Goal: Task Accomplishment & Management: Manage account settings

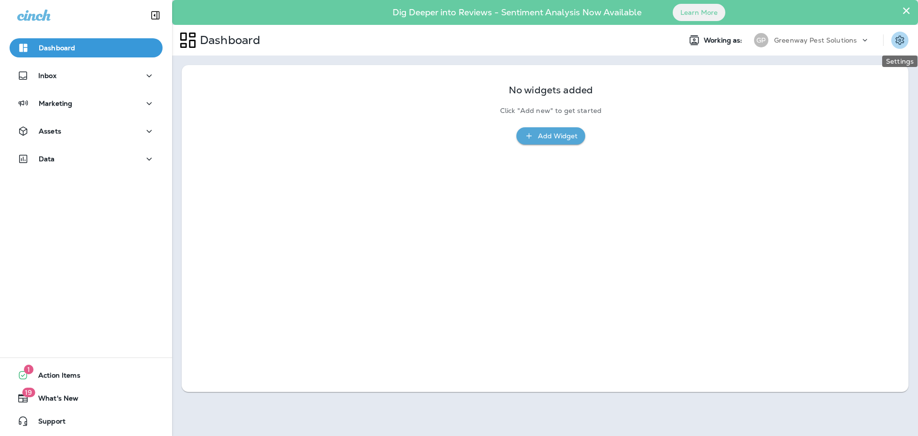
click at [904, 36] on icon "Settings" at bounding box center [899, 39] width 11 height 11
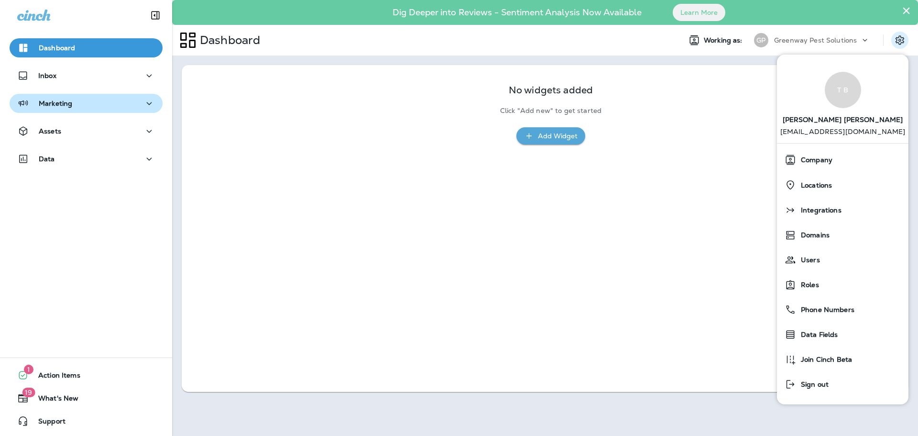
click at [143, 102] on icon "button" at bounding box center [148, 104] width 11 height 12
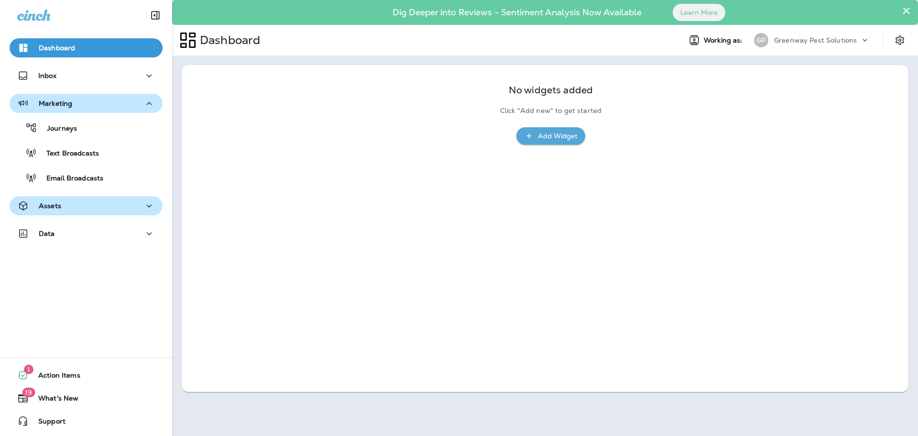
click at [128, 198] on button "Assets" at bounding box center [86, 205] width 153 height 19
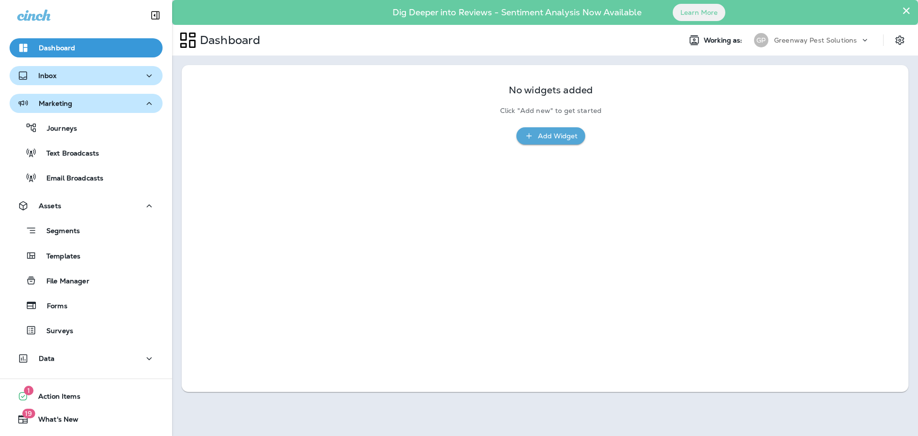
click at [123, 71] on div "Inbox" at bounding box center [86, 76] width 138 height 12
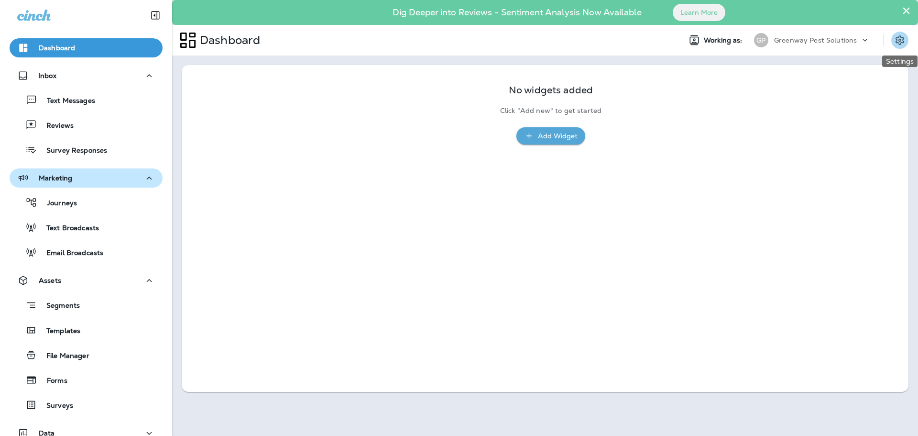
click at [897, 38] on icon "Settings" at bounding box center [900, 39] width 9 height 9
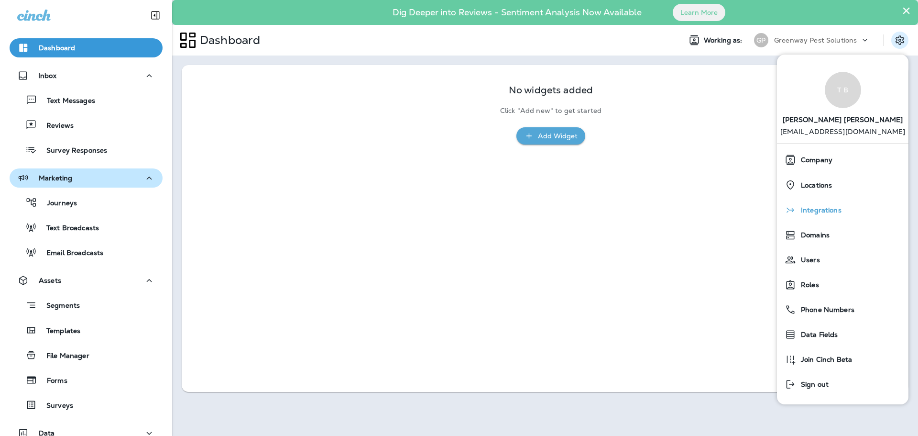
click at [843, 217] on div "Integrations" at bounding box center [843, 209] width 124 height 19
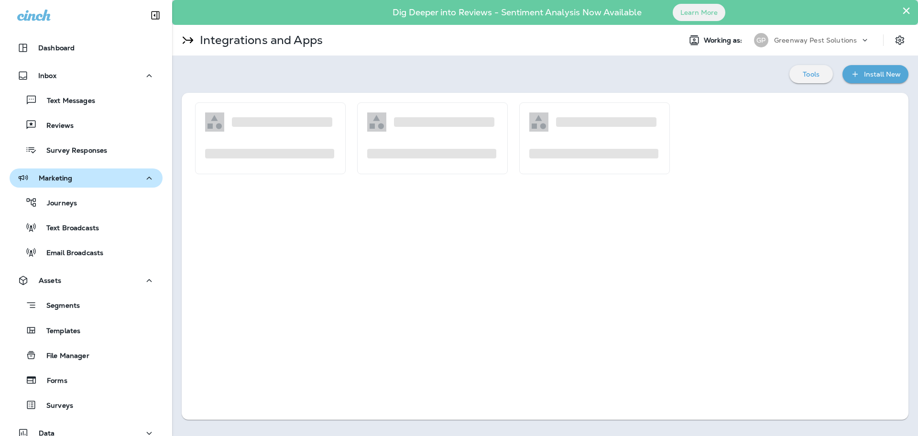
click at [635, 232] on div at bounding box center [545, 256] width 727 height 327
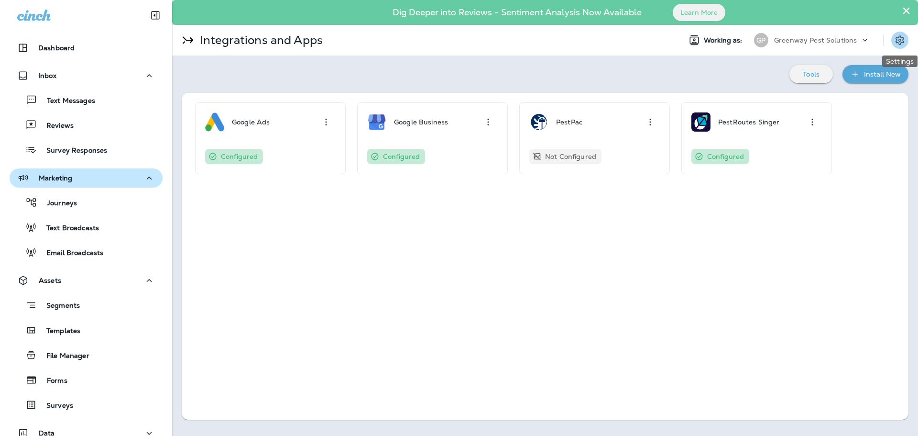
click at [899, 33] on button "Settings" at bounding box center [900, 40] width 17 height 17
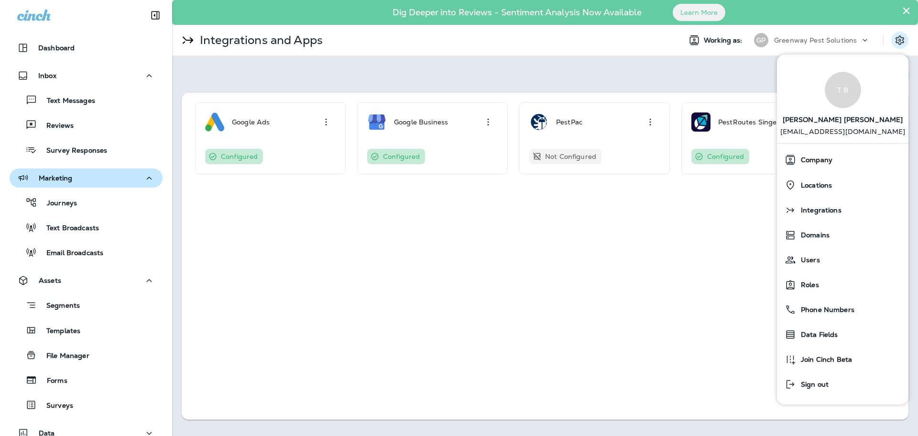
click at [364, 233] on div "Google Ads Configured Google Business Configured PestPac Not Configured PestRou…" at bounding box center [545, 256] width 727 height 327
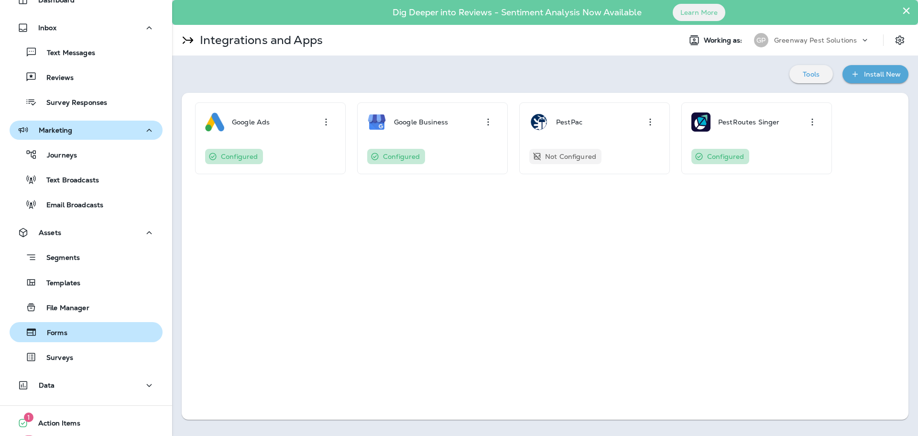
scroll to position [96, 0]
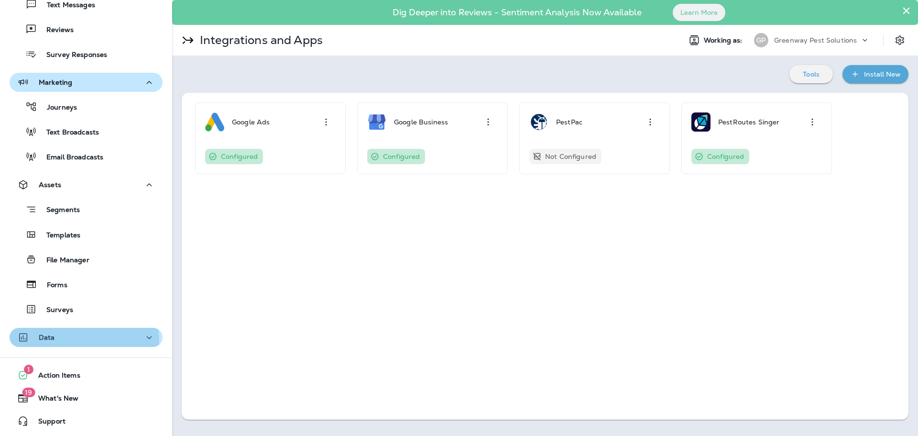
click at [38, 343] on button "Data" at bounding box center [86, 337] width 153 height 19
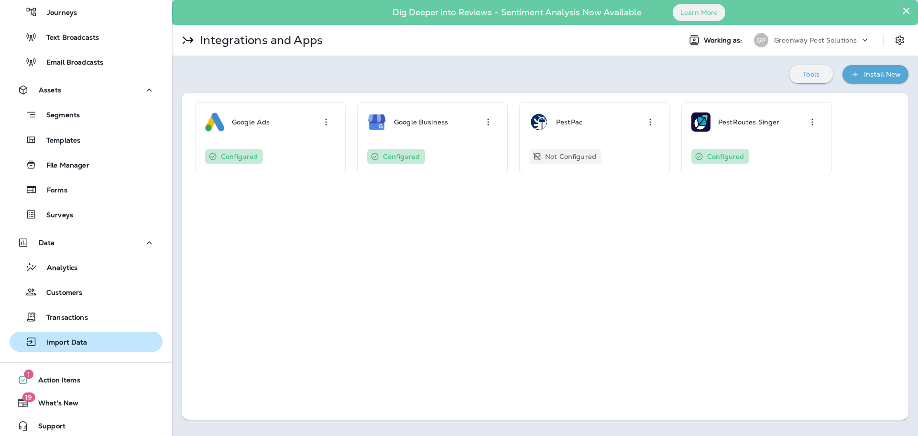
scroll to position [191, 0]
click at [60, 342] on p "Import Data" at bounding box center [62, 341] width 50 height 9
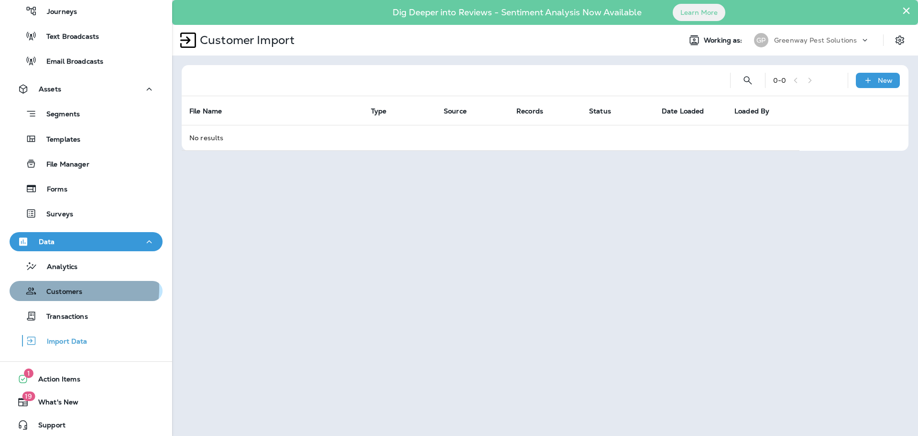
click at [73, 289] on p "Customers" at bounding box center [59, 291] width 45 height 9
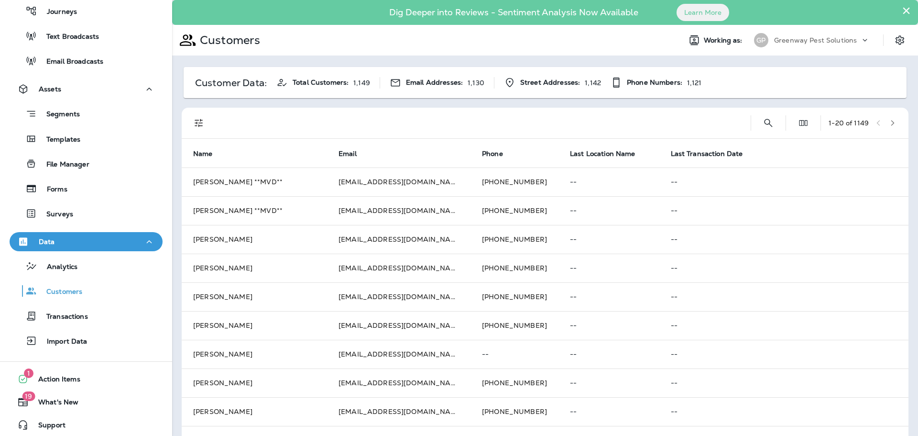
click at [860, 40] on icon at bounding box center [865, 40] width 10 height 10
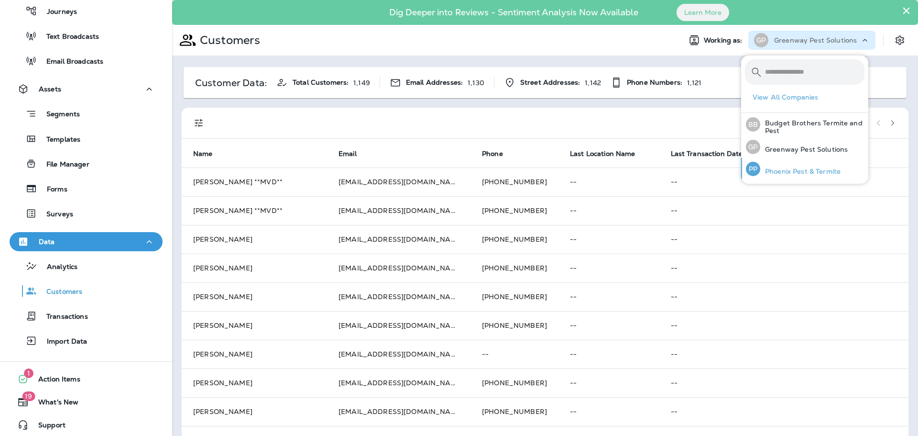
click at [791, 166] on div "PP Phoenix Pest & Termite" at bounding box center [793, 169] width 102 height 22
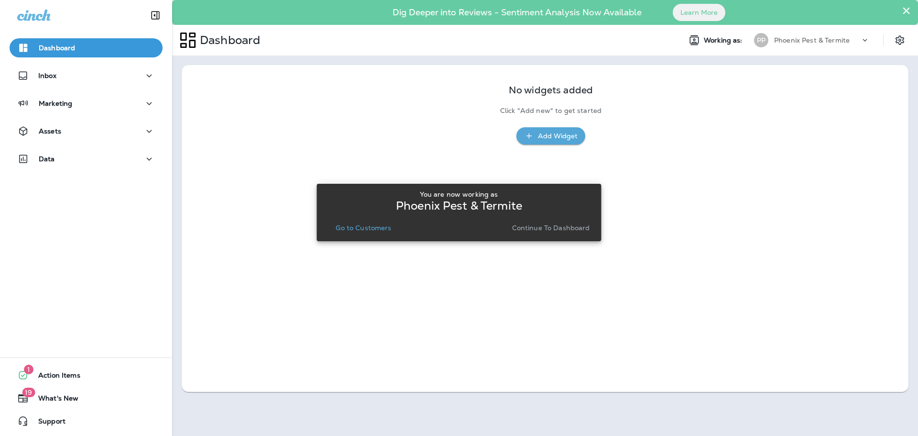
click at [852, 46] on div "Phoenix Pest & Termite" at bounding box center [817, 40] width 86 height 14
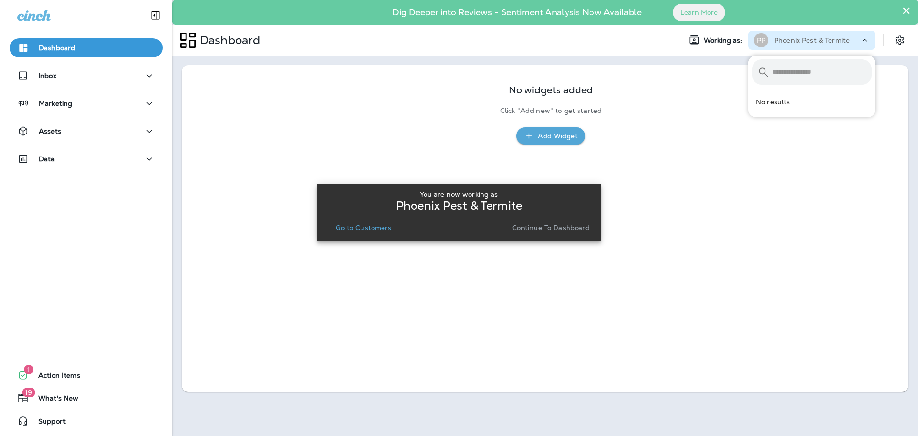
click at [868, 33] on div at bounding box center [869, 38] width 18 height 14
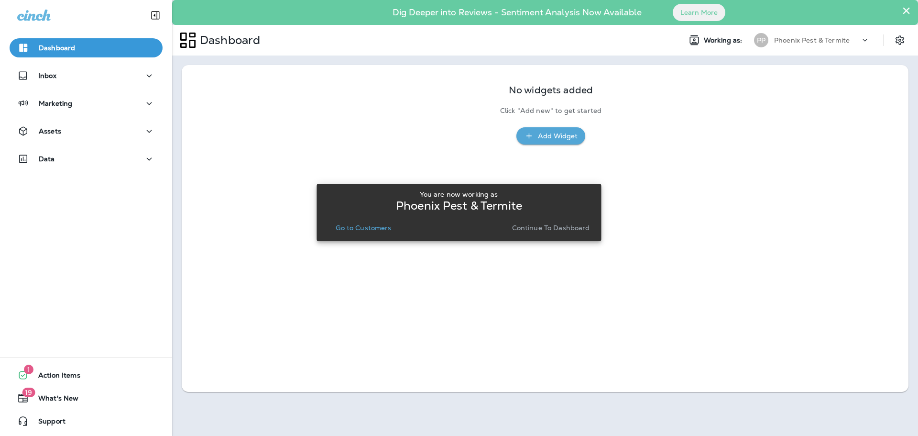
click at [869, 35] on icon at bounding box center [865, 40] width 10 height 10
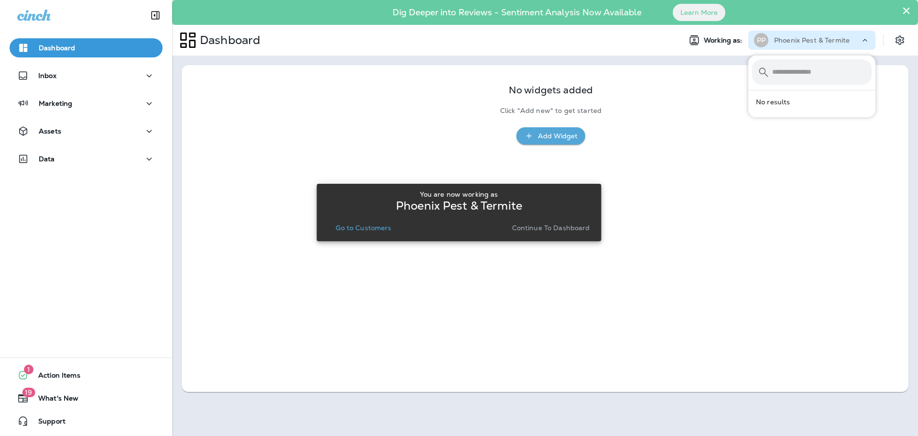
click at [800, 42] on p "Phoenix Pest & Termite" at bounding box center [812, 40] width 76 height 8
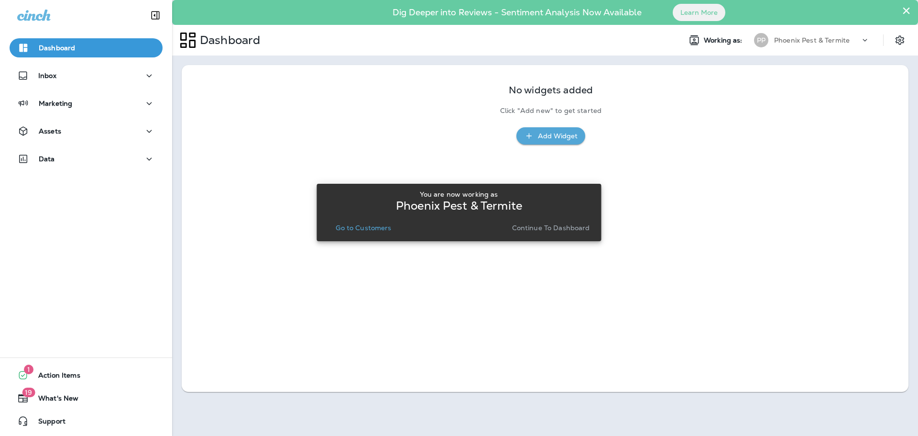
click at [737, 41] on span "Working as:" at bounding box center [724, 40] width 41 height 8
click at [49, 50] on p "Dashboard" at bounding box center [57, 48] width 36 height 8
click at [48, 152] on button "Data" at bounding box center [86, 158] width 153 height 19
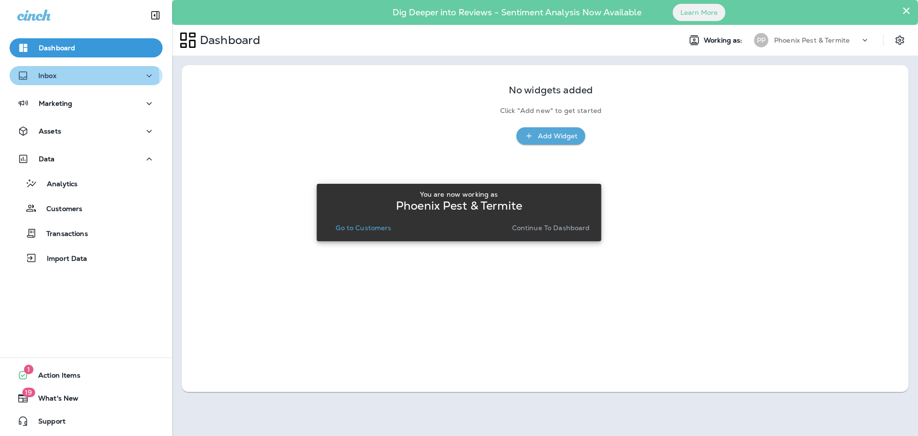
click at [71, 79] on div "Inbox" at bounding box center [86, 76] width 138 height 12
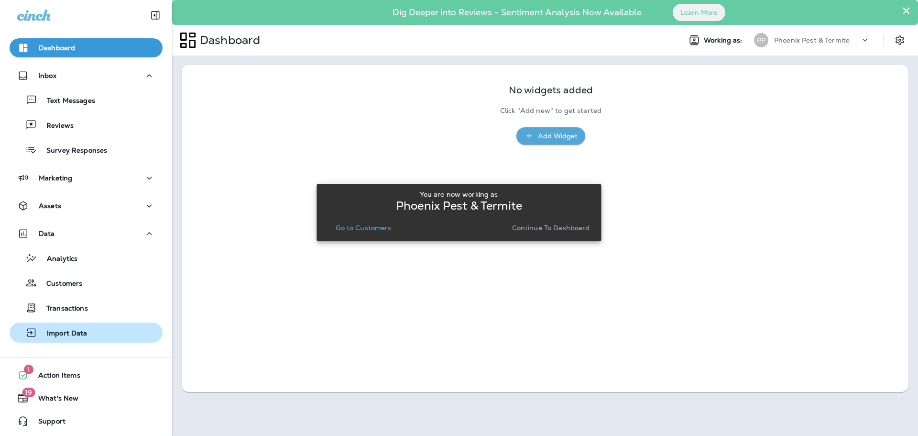
click at [80, 336] on p "Import Data" at bounding box center [62, 333] width 50 height 9
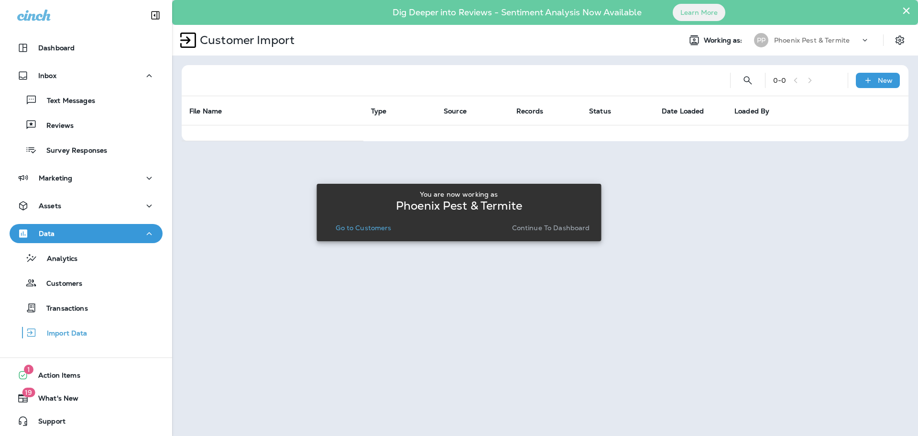
click at [858, 45] on div at bounding box center [545, 218] width 744 height 434
click at [866, 38] on div at bounding box center [545, 218] width 744 height 434
click at [858, 40] on div at bounding box center [545, 218] width 744 height 434
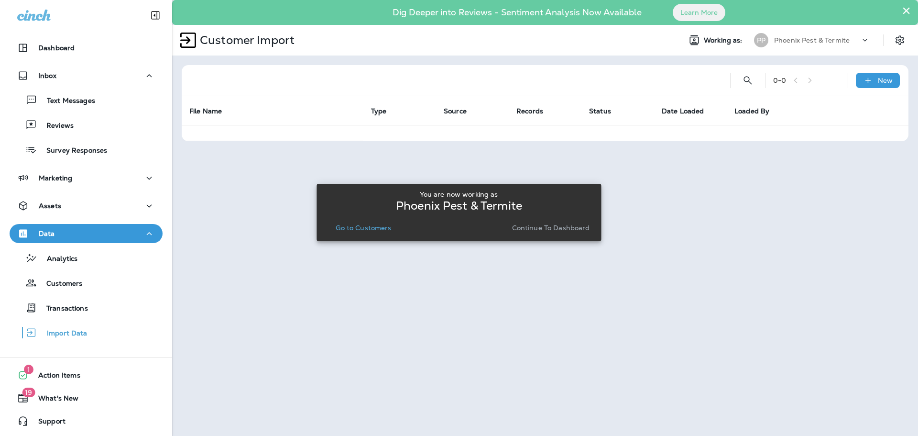
click at [858, 40] on div at bounding box center [545, 218] width 744 height 434
click at [565, 228] on p "Continue to Dashboard" at bounding box center [551, 228] width 78 height 8
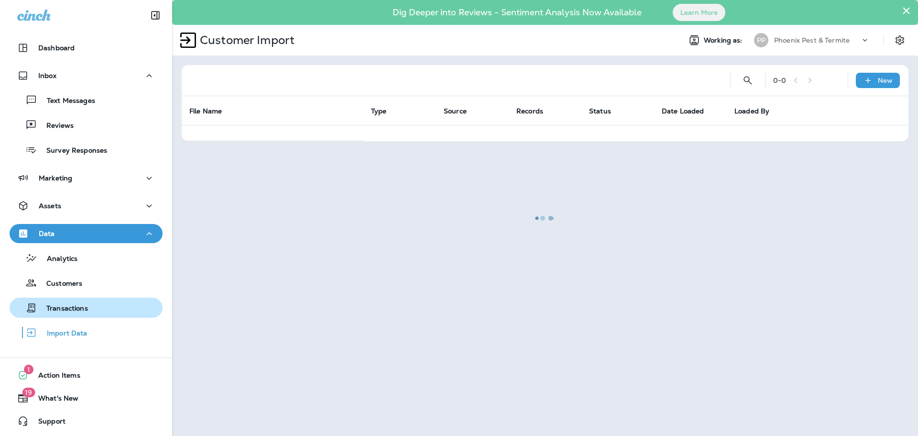
click at [44, 310] on p "Transactions" at bounding box center [62, 308] width 51 height 9
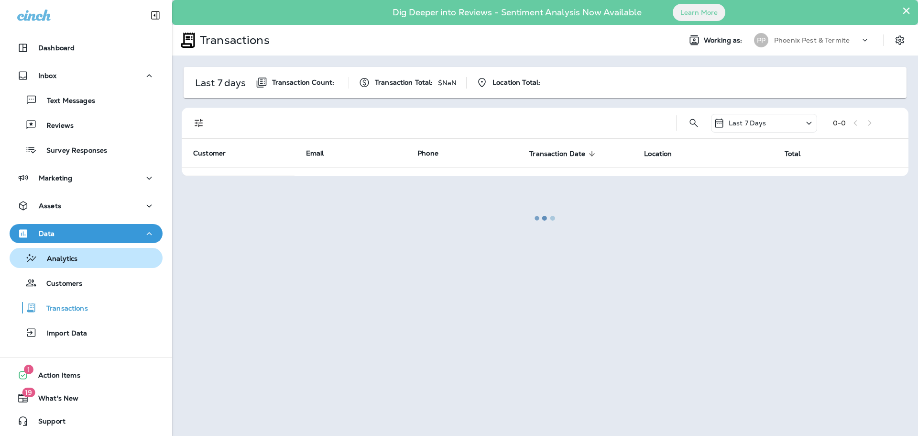
click at [89, 253] on div "Analytics" at bounding box center [85, 258] width 145 height 14
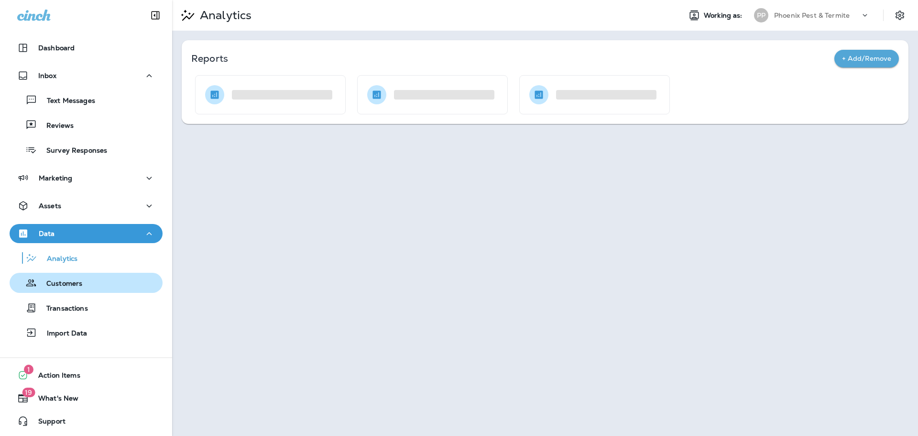
click at [67, 287] on p "Customers" at bounding box center [59, 283] width 45 height 9
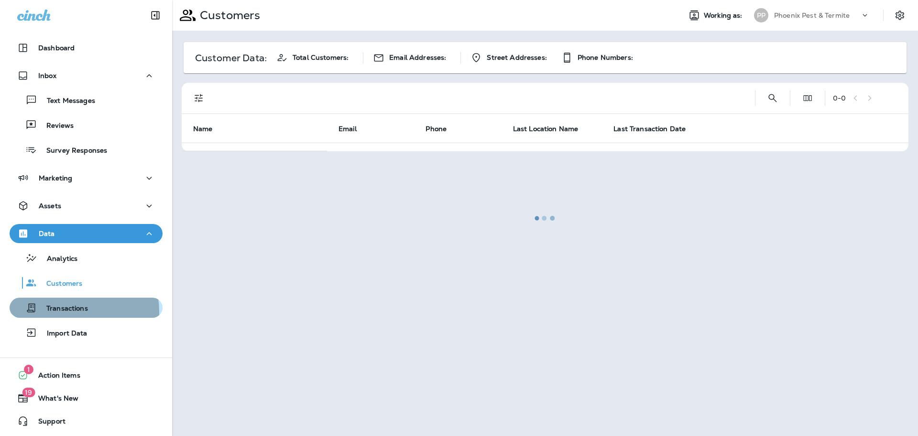
click at [72, 312] on p "Transactions" at bounding box center [62, 308] width 51 height 9
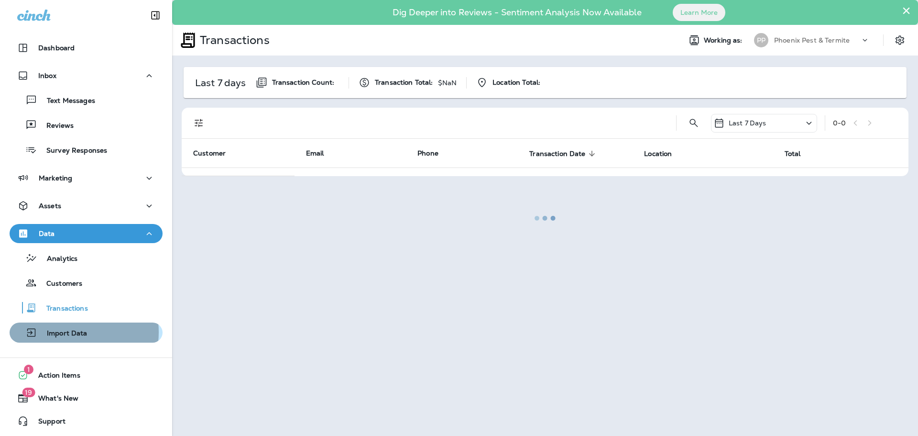
click at [69, 332] on p "Import Data" at bounding box center [62, 333] width 50 height 9
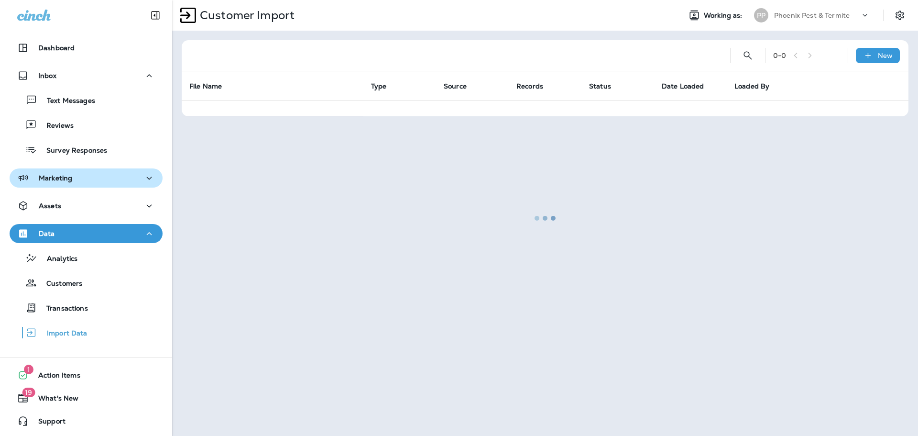
click at [69, 180] on p "Marketing" at bounding box center [55, 178] width 33 height 8
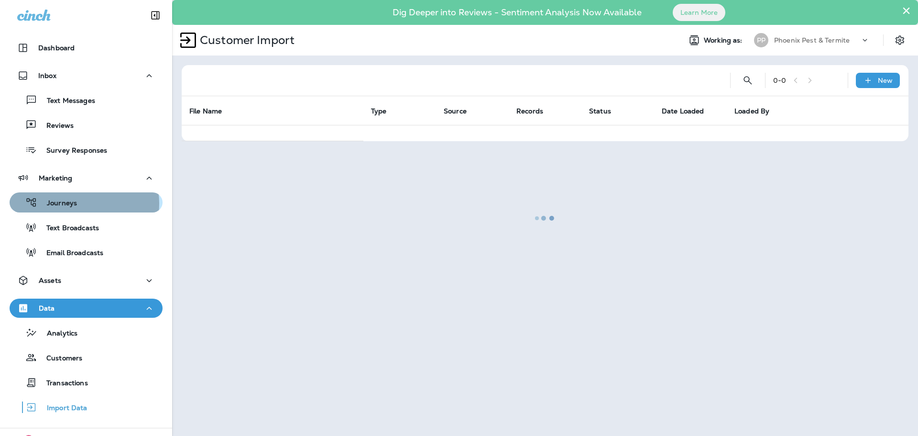
click at [79, 203] on div "Journeys" at bounding box center [85, 202] width 145 height 14
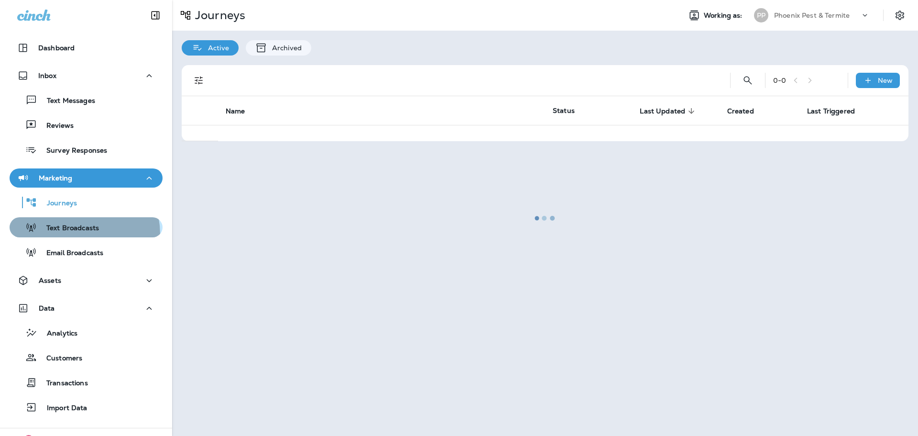
click at [66, 235] on button "Text Broadcasts" at bounding box center [86, 227] width 153 height 20
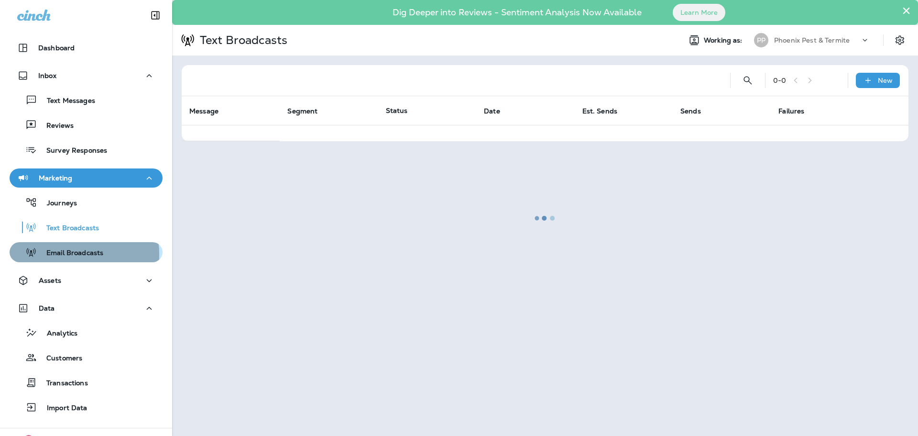
click at [67, 255] on p "Email Broadcasts" at bounding box center [70, 253] width 66 height 9
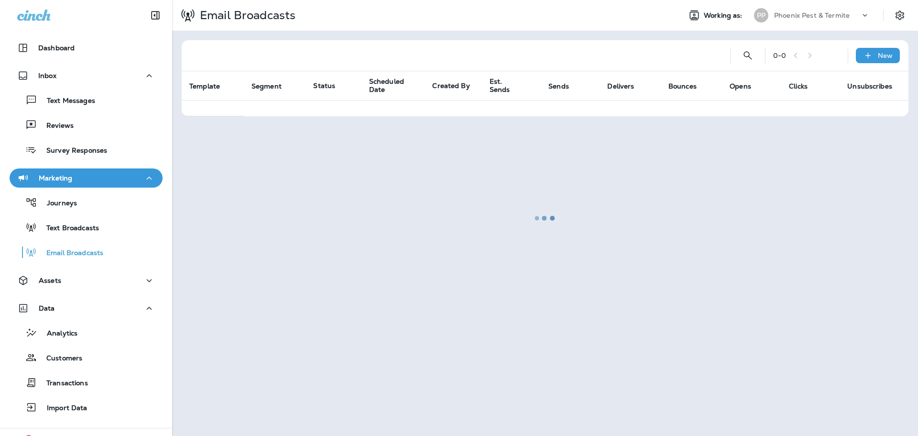
click at [83, 174] on div "Marketing" at bounding box center [86, 178] width 138 height 12
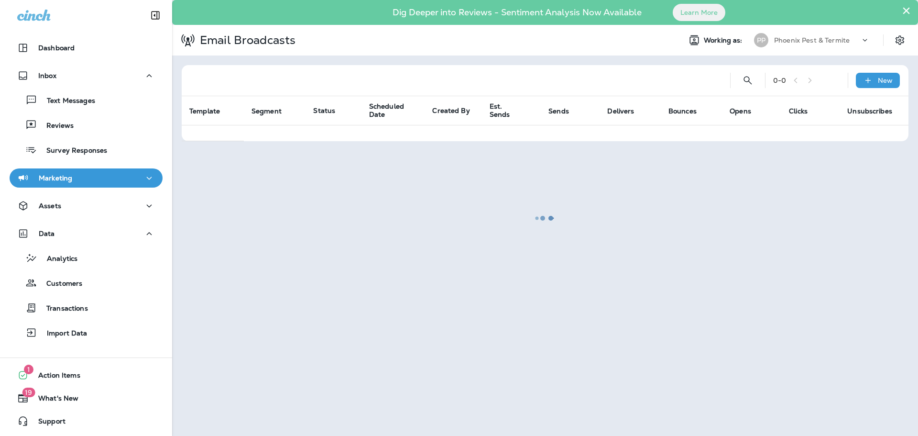
click at [87, 135] on div "Text Messages Reviews Survey Responses" at bounding box center [86, 122] width 153 height 75
click at [81, 113] on div "Text Messages Reviews Survey Responses" at bounding box center [86, 122] width 153 height 75
click at [78, 98] on p "Text Messages" at bounding box center [66, 101] width 58 height 9
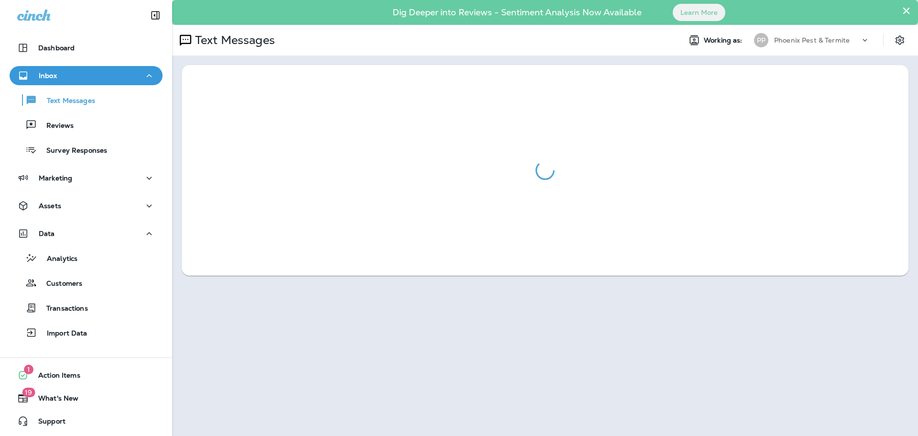
click at [25, 217] on div "Assets" at bounding box center [86, 208] width 172 height 24
click at [75, 265] on div "Analytics" at bounding box center [45, 258] width 64 height 14
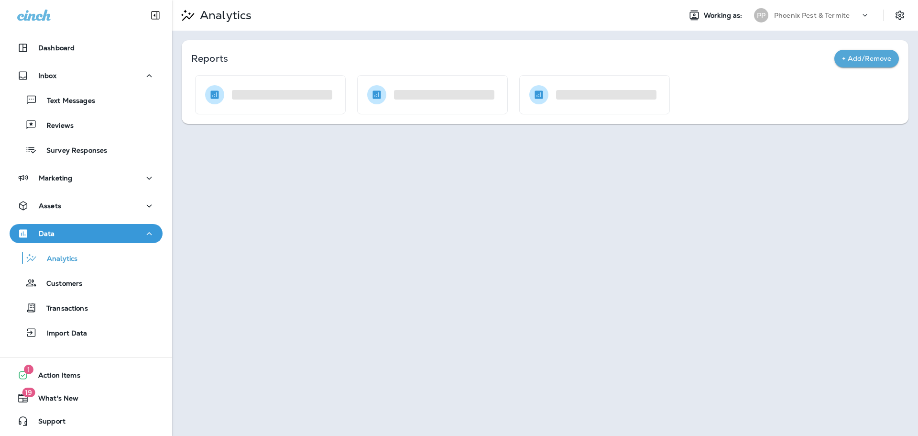
drag, startPoint x: 80, startPoint y: 286, endPoint x: 77, endPoint y: 297, distance: 11.3
click at [79, 288] on div "Customers" at bounding box center [47, 283] width 69 height 14
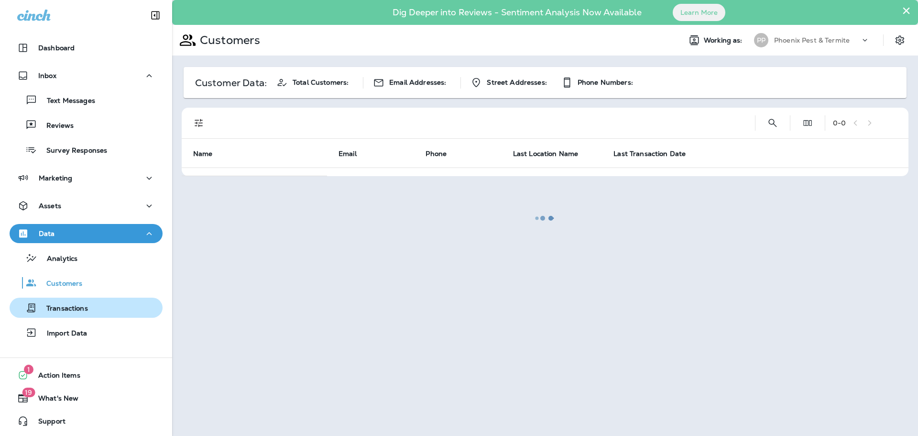
click at [77, 310] on p "Transactions" at bounding box center [62, 308] width 51 height 9
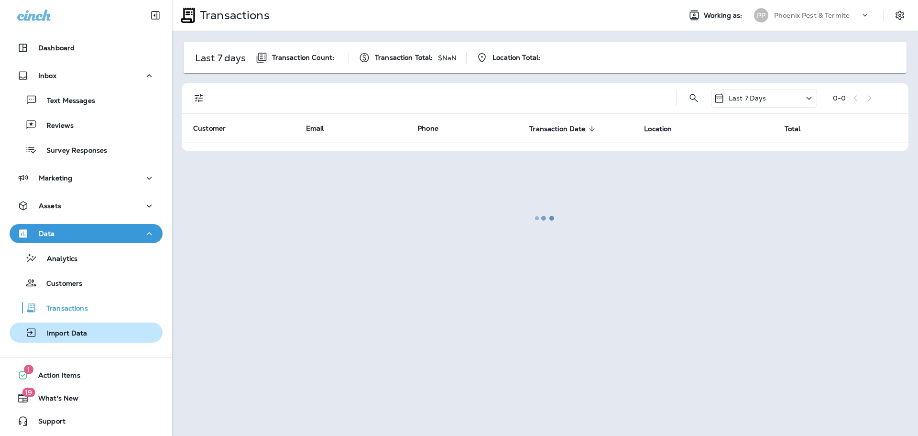
click at [86, 342] on button "Import Data" at bounding box center [86, 332] width 153 height 20
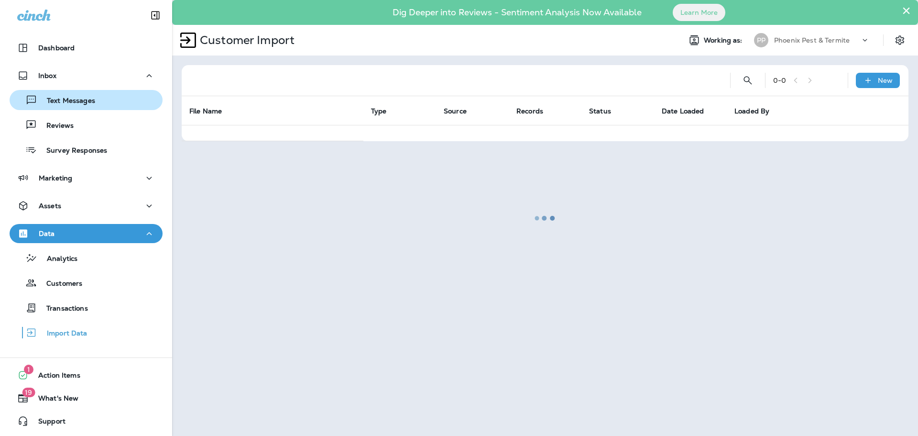
click at [88, 106] on div "Text Messages" at bounding box center [54, 100] width 82 height 14
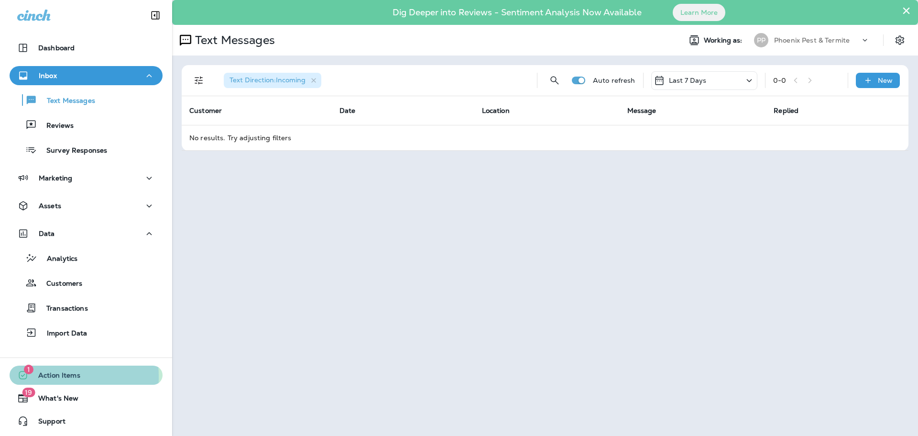
click at [46, 376] on span "Action Items" at bounding box center [55, 376] width 52 height 11
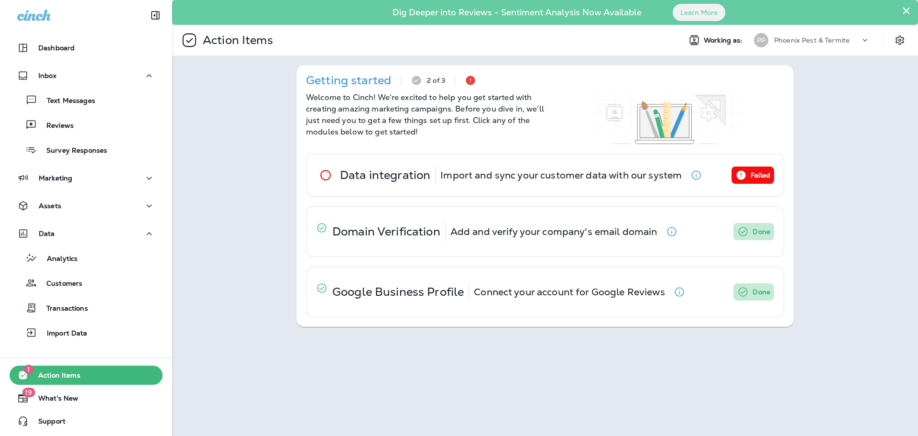
click at [870, 40] on icon at bounding box center [865, 40] width 10 height 10
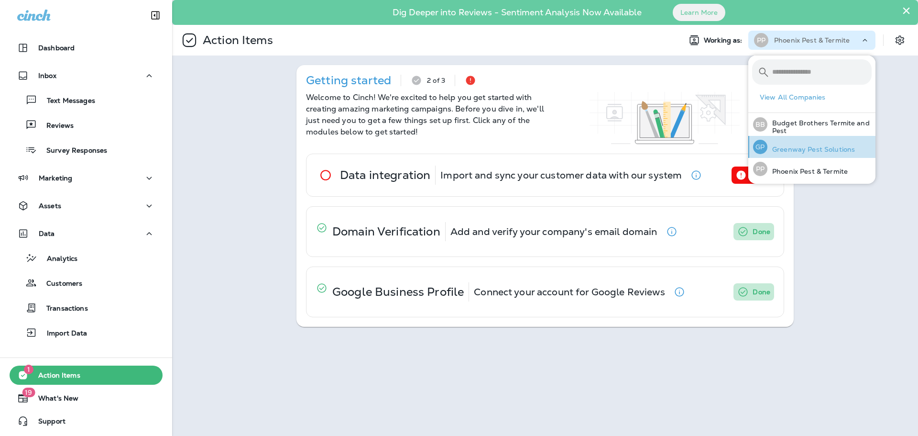
click at [816, 150] on p "Greenway Pest Solutions" at bounding box center [812, 149] width 88 height 8
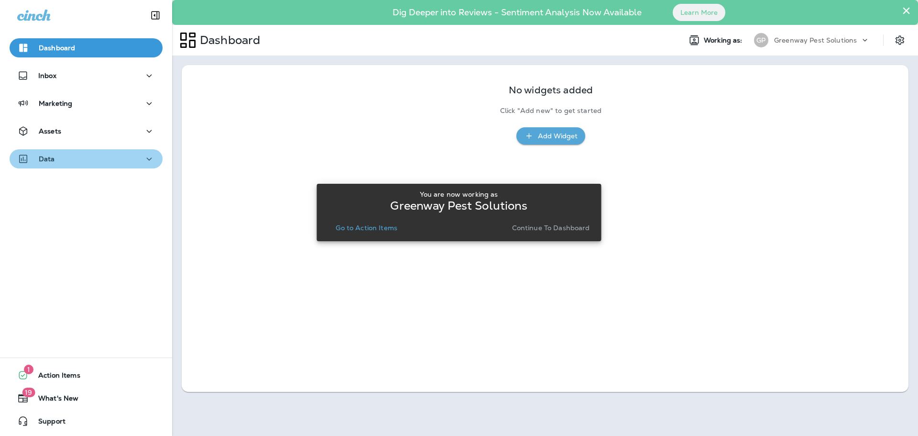
click at [138, 159] on div "Data" at bounding box center [86, 159] width 138 height 12
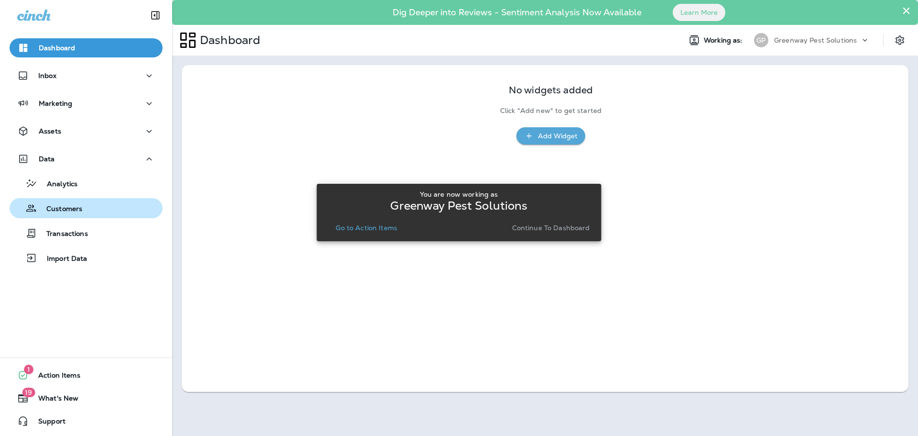
click at [65, 212] on p "Customers" at bounding box center [59, 209] width 45 height 9
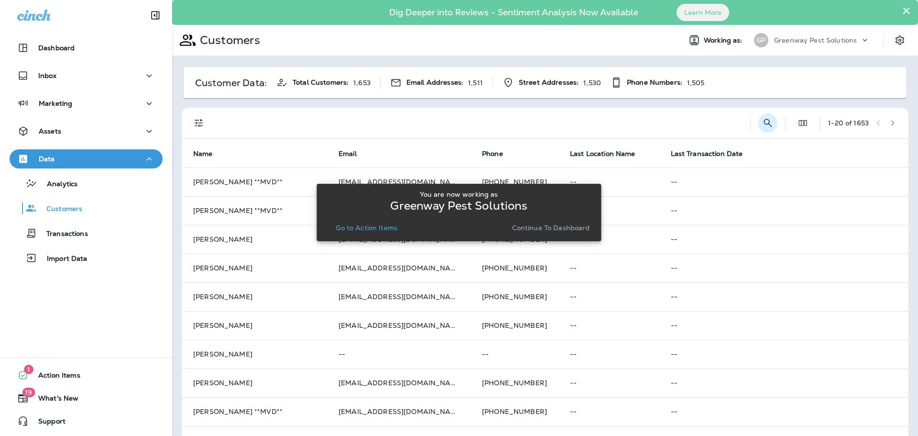
click at [762, 123] on icon "Search Customers" at bounding box center [767, 122] width 11 height 11
click at [729, 119] on input "text" at bounding box center [718, 122] width 99 height 25
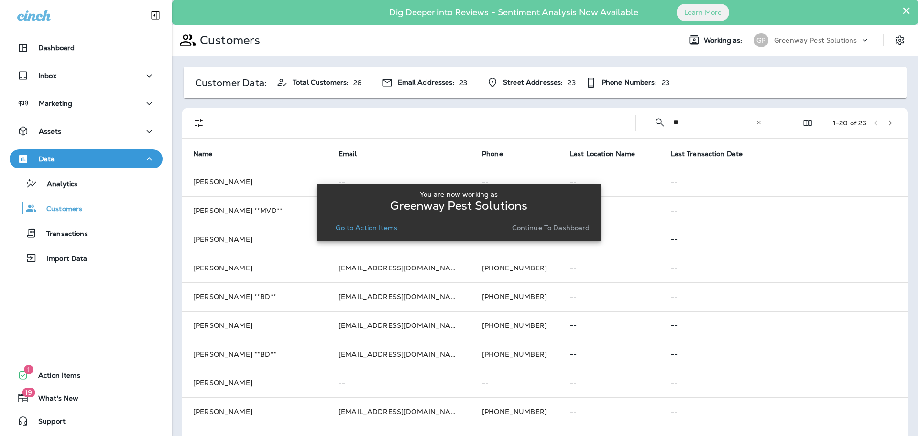
type input "*"
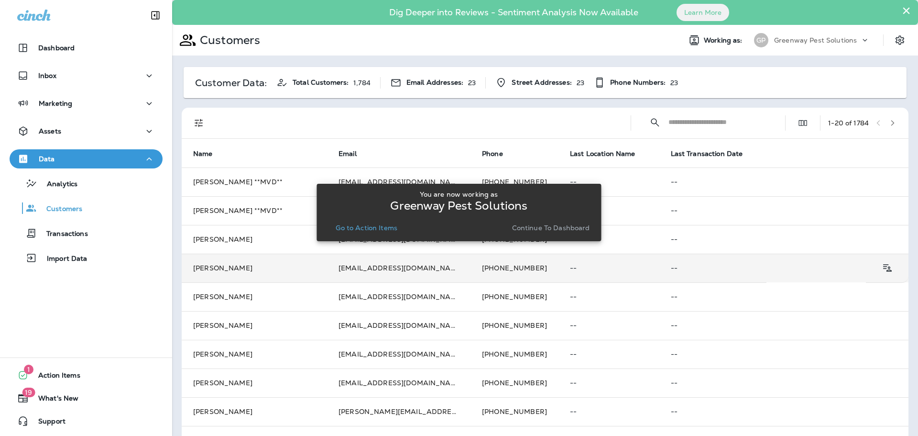
click at [225, 265] on td "[PERSON_NAME]" at bounding box center [254, 267] width 145 height 29
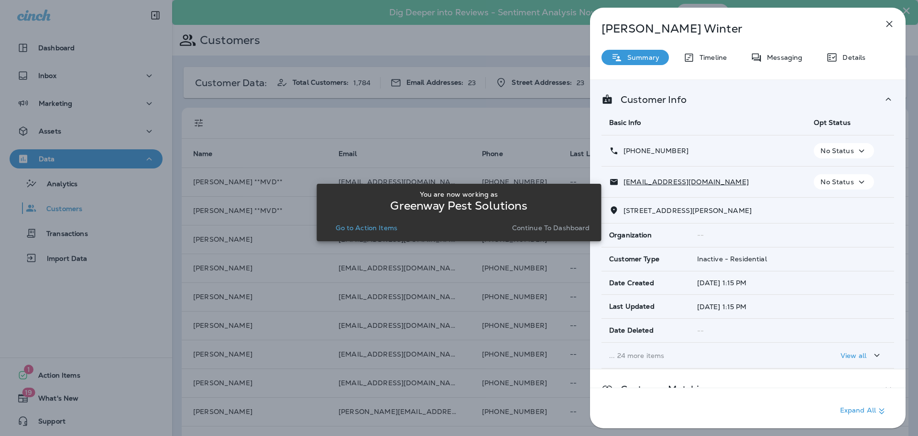
click at [400, 135] on div "You are now working as Greenway Pest Solutions Go to Action Items Continue to D…" at bounding box center [459, 212] width 285 height 424
click at [889, 24] on icon "button" at bounding box center [890, 24] width 6 height 6
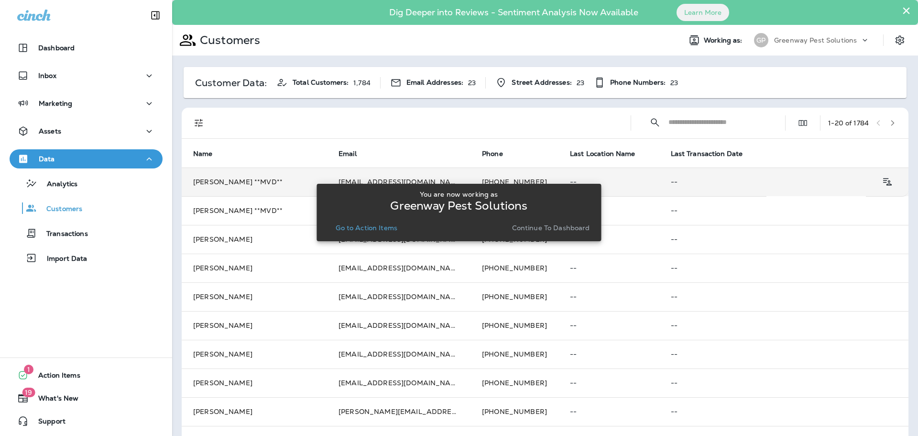
click at [208, 183] on td "[PERSON_NAME] **MVD**" at bounding box center [254, 181] width 145 height 29
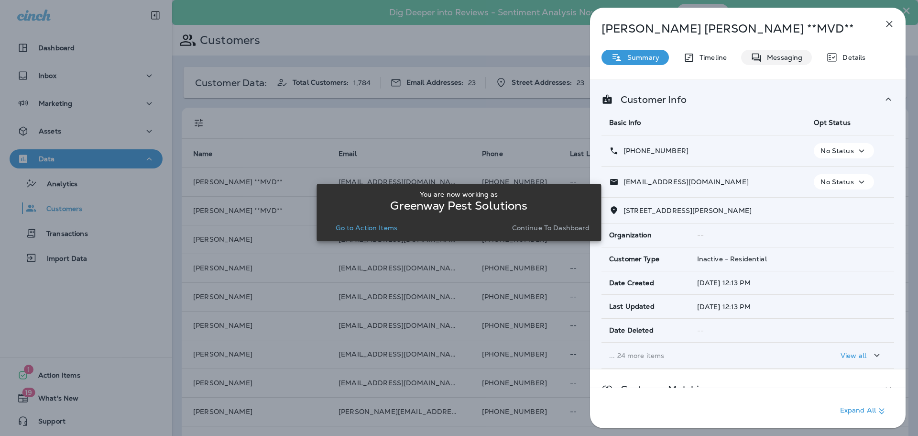
click at [764, 56] on p "Messaging" at bounding box center [782, 58] width 40 height 8
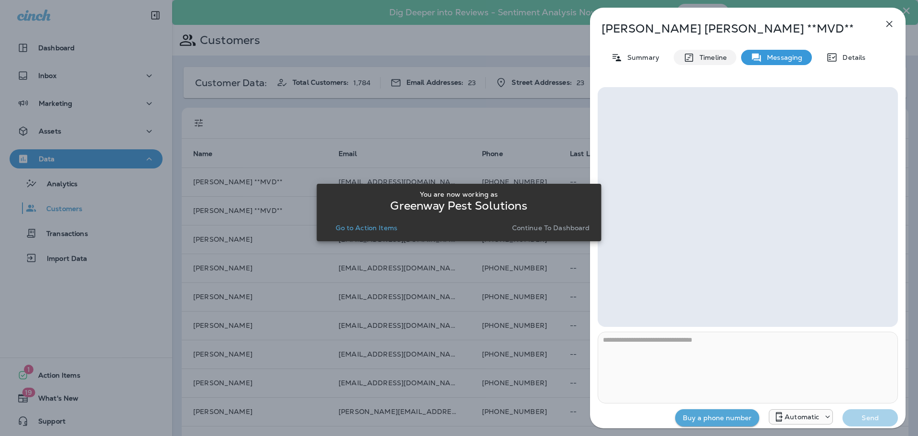
click at [705, 59] on p "Timeline" at bounding box center [711, 58] width 32 height 8
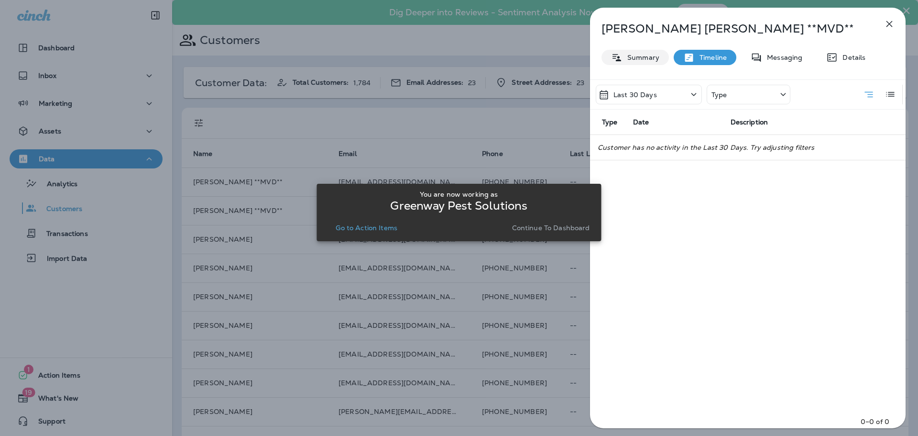
click at [637, 57] on p "Summary" at bounding box center [641, 58] width 37 height 8
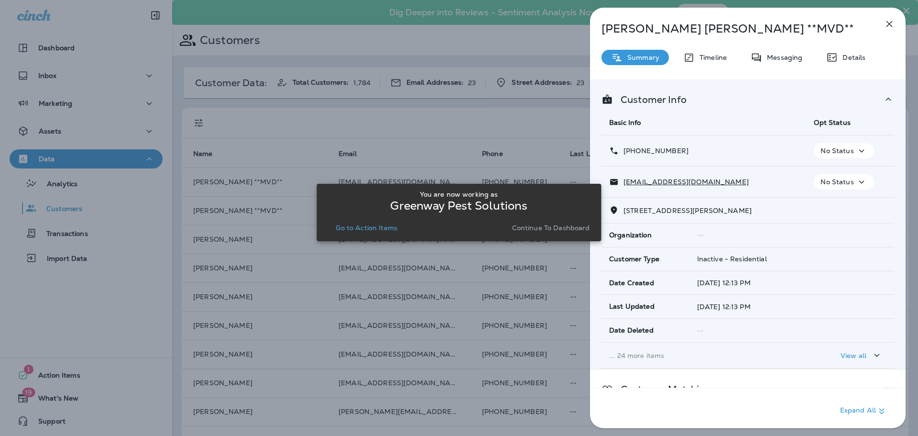
click at [503, 140] on div "You are now working as Greenway Pest Solutions Go to Action Items Continue to D…" at bounding box center [459, 212] width 285 height 424
click at [893, 26] on icon "button" at bounding box center [889, 23] width 11 height 11
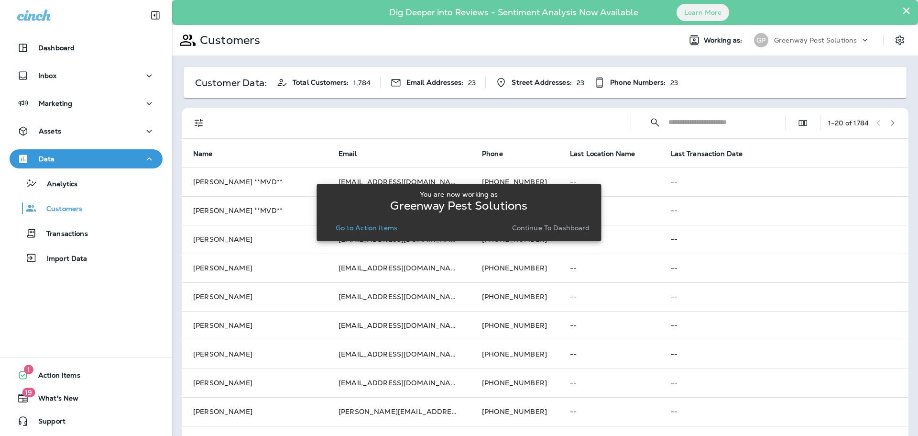
click at [486, 178] on div "You are now working as Greenway Pest Solutions Go to Action Items Continue to D…" at bounding box center [459, 212] width 285 height 424
click at [486, 181] on div "You are now working as Greenway Pest Solutions Go to Action Items Continue to D…" at bounding box center [459, 212] width 285 height 424
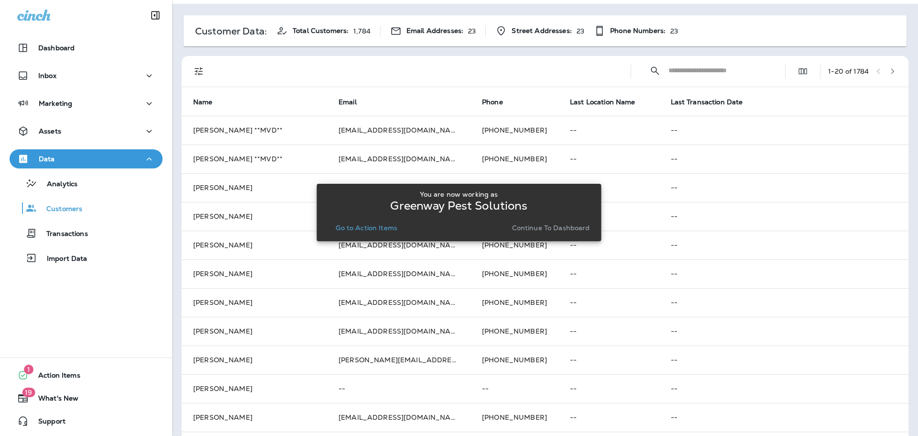
scroll to position [48, 0]
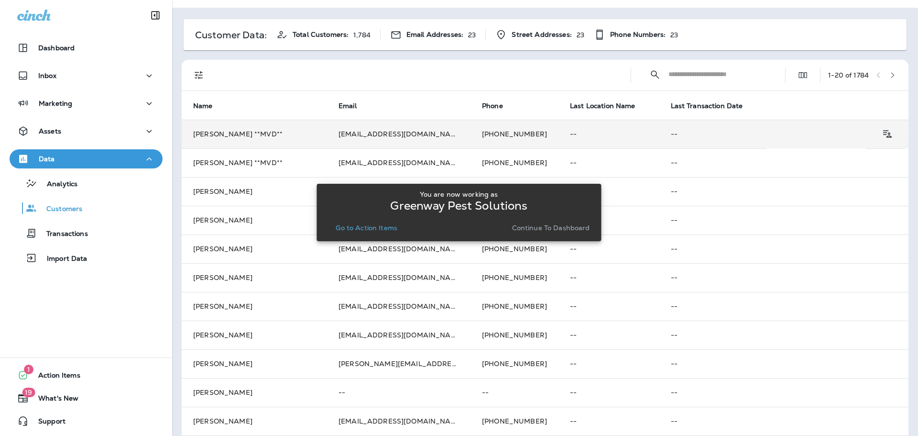
click at [219, 131] on td "[PERSON_NAME] **MVD**" at bounding box center [254, 134] width 145 height 29
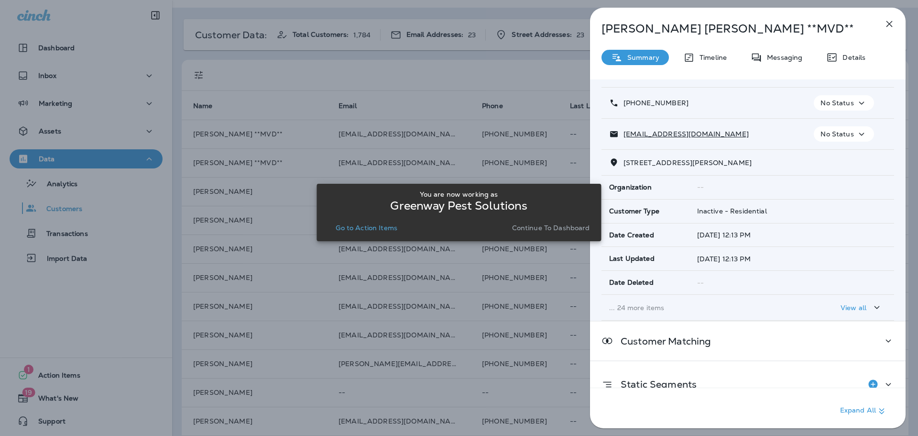
scroll to position [68, 0]
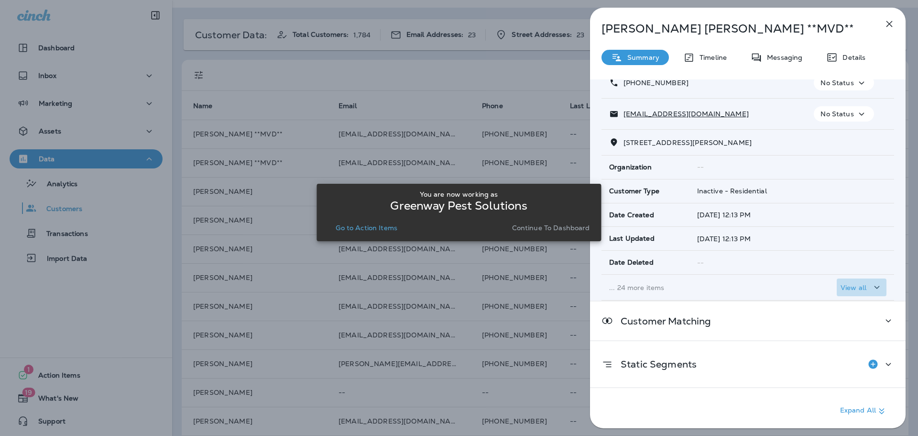
click at [875, 287] on button "View all" at bounding box center [862, 287] width 50 height 18
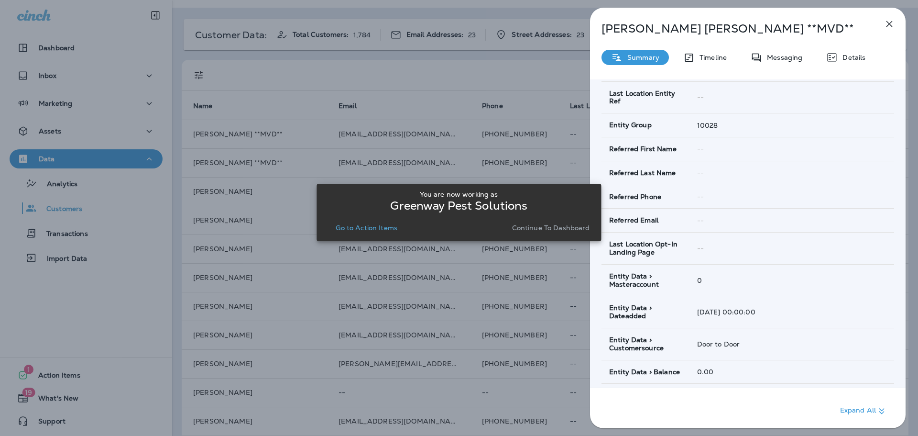
scroll to position [622, 0]
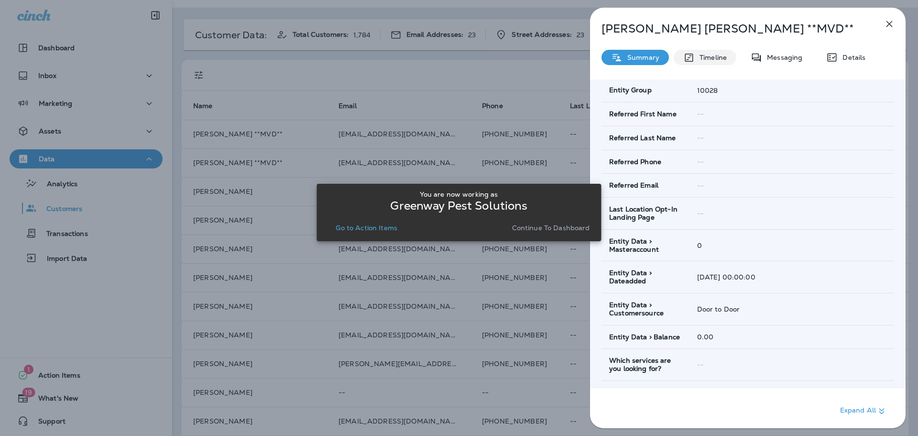
click at [713, 52] on div "Timeline" at bounding box center [705, 57] width 63 height 15
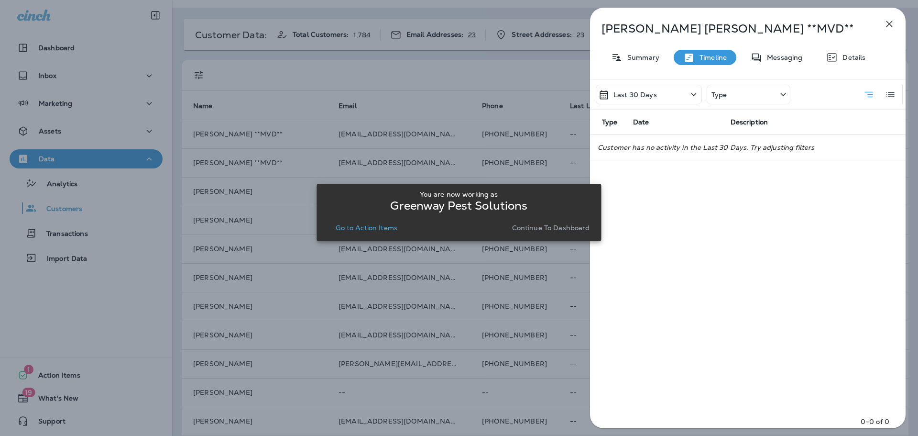
click at [652, 95] on p "Last 30 Days" at bounding box center [636, 95] width 44 height 8
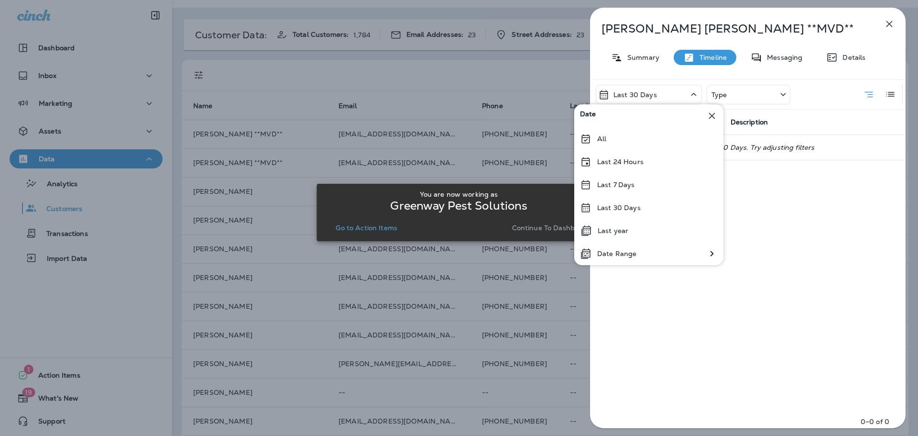
click at [757, 228] on div "Last 30 Days Type Type Date Description Customer has no activity in the Last 30…" at bounding box center [748, 256] width 316 height 354
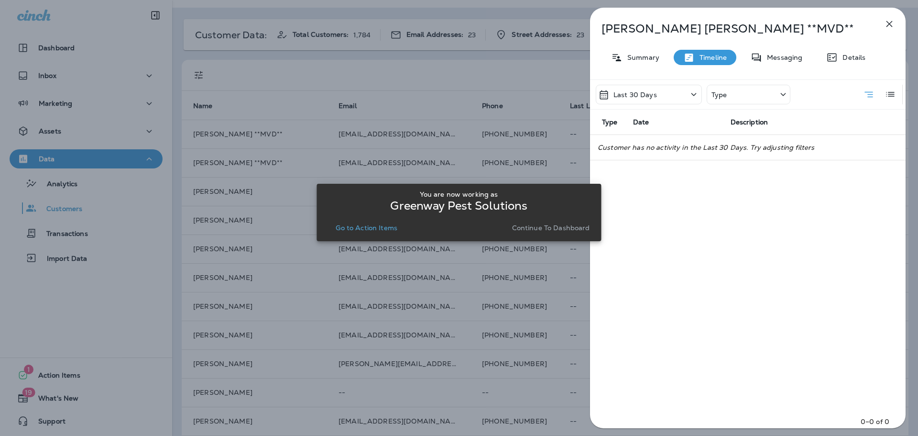
click at [727, 86] on div "Type" at bounding box center [749, 95] width 84 height 20
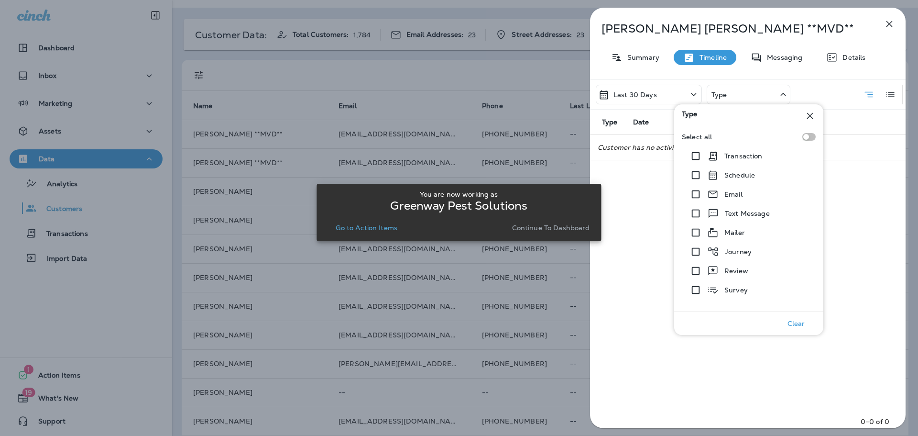
click at [871, 240] on div "Last 30 Days Type Type Date Description Customer has no activity in the Last 30…" at bounding box center [748, 256] width 316 height 354
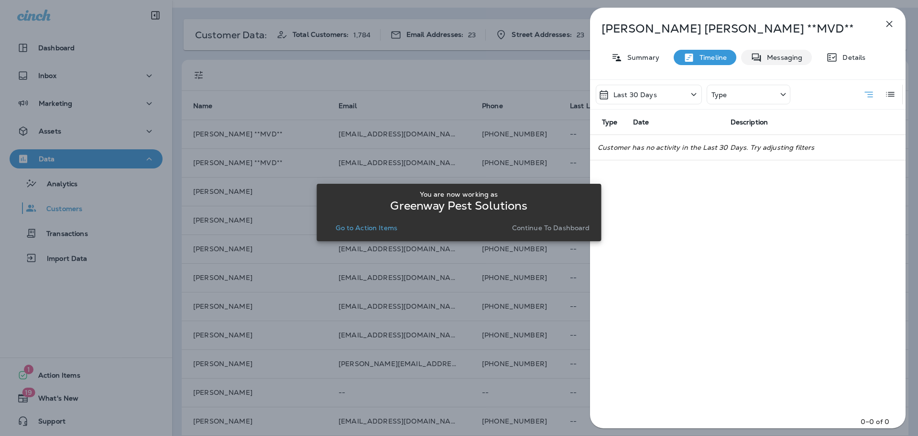
click at [787, 56] on p "Messaging" at bounding box center [782, 58] width 40 height 8
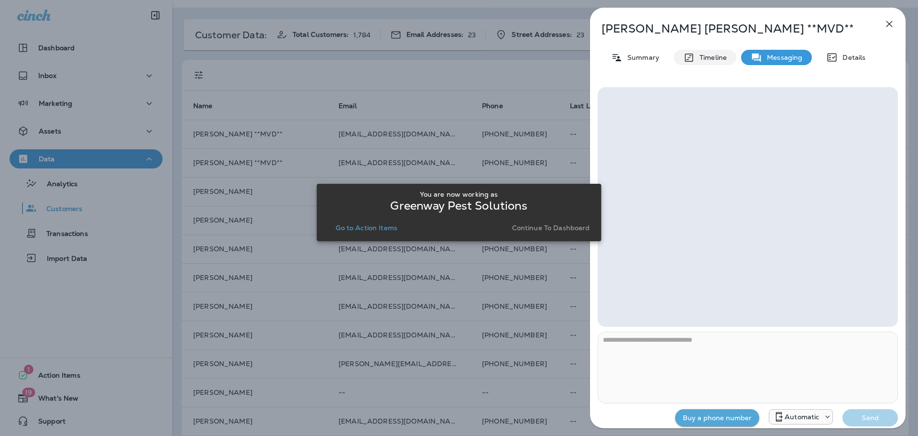
click at [723, 54] on p "Timeline" at bounding box center [711, 58] width 32 height 8
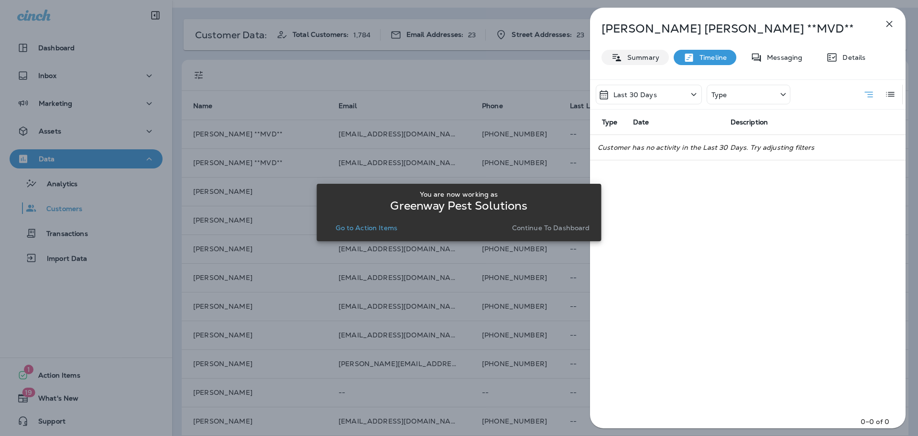
click at [636, 59] on p "Summary" at bounding box center [641, 58] width 37 height 8
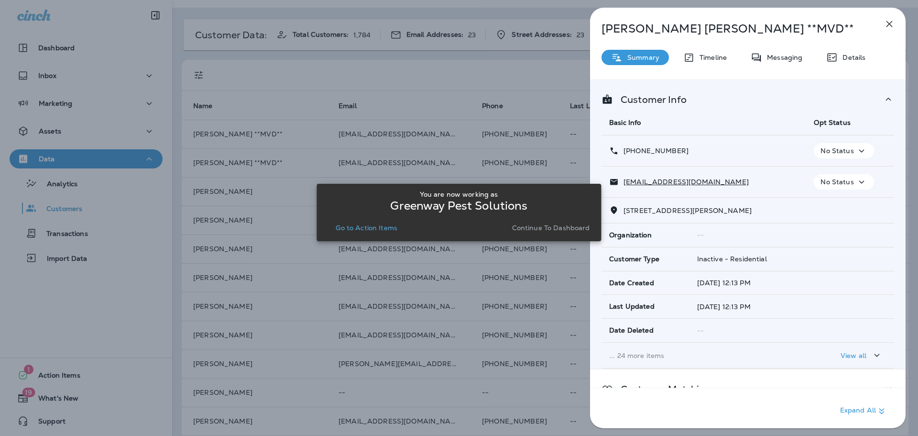
click at [848, 151] on p "No Status" at bounding box center [837, 151] width 33 height 8
click at [787, 155] on div "[PHONE_NUMBER]" at bounding box center [703, 151] width 189 height 10
click at [795, 130] on th "Basic Info" at bounding box center [704, 122] width 205 height 25
click at [793, 91] on div "Customer Info Basic Info Opt Status [PHONE_NUMBER] No Status [EMAIL_ADDRESS][DO…" at bounding box center [748, 224] width 316 height 288
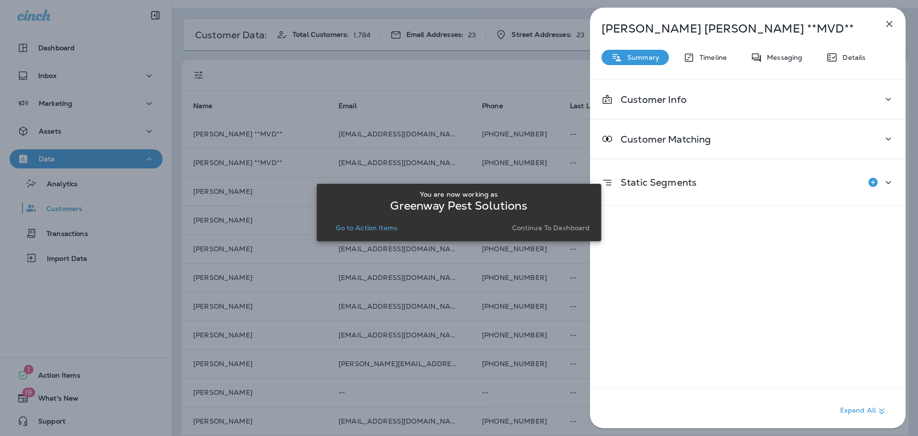
click at [638, 57] on p "Summary" at bounding box center [641, 58] width 37 height 8
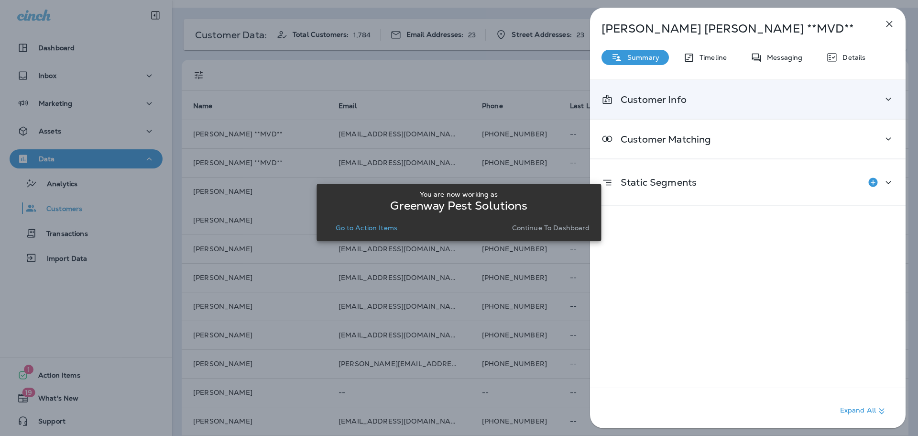
click at [642, 100] on p "Customer Info" at bounding box center [650, 100] width 74 height 8
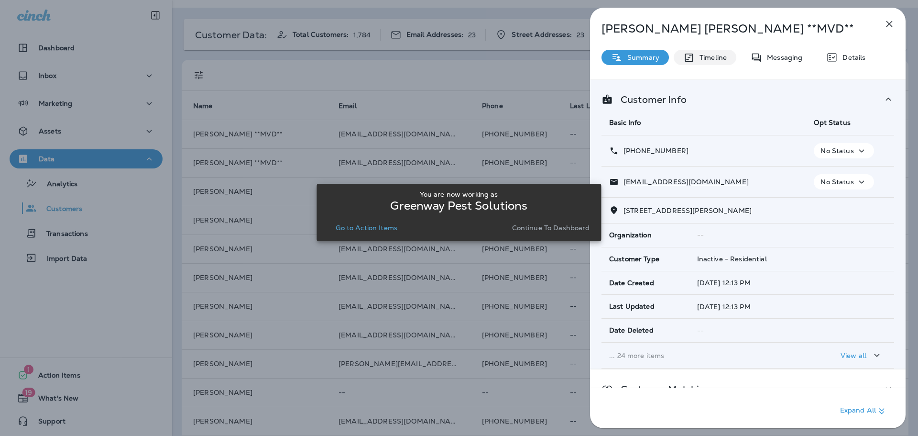
click at [709, 59] on p "Timeline" at bounding box center [711, 58] width 32 height 8
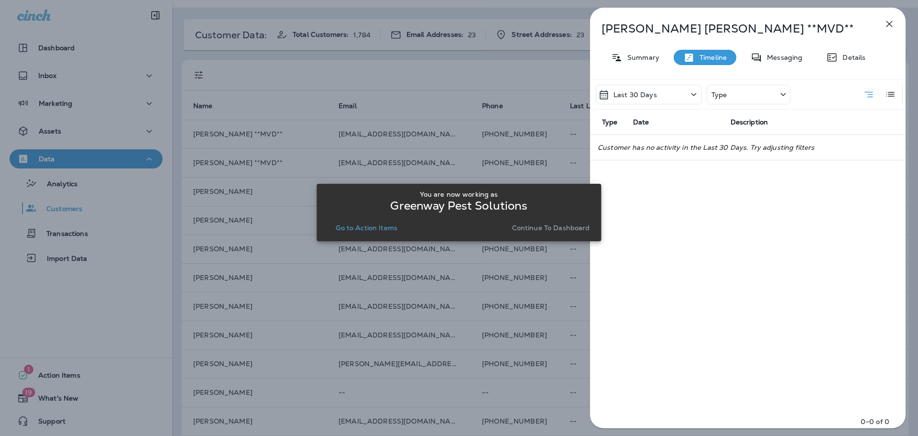
click at [642, 95] on p "Last 30 Days" at bounding box center [636, 95] width 44 height 8
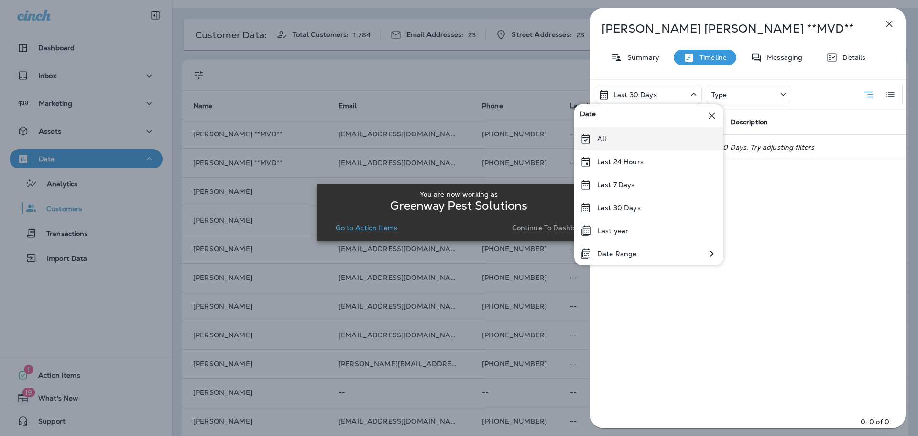
click at [591, 139] on icon at bounding box center [585, 138] width 11 height 11
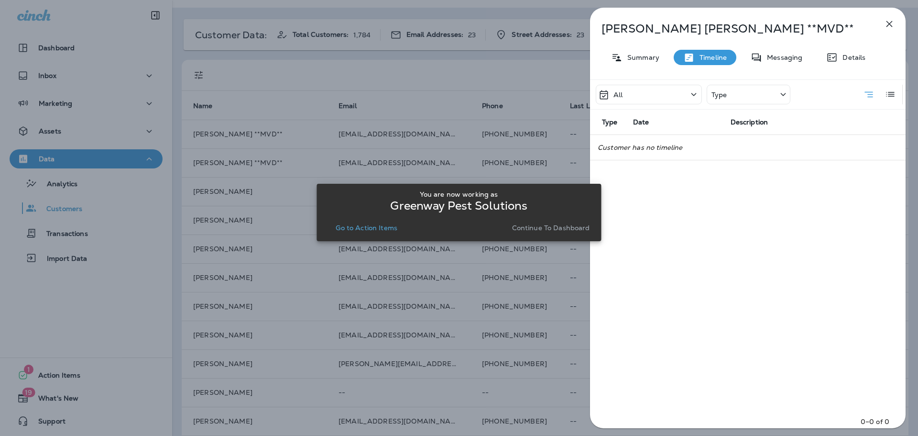
click at [719, 54] on p "Timeline" at bounding box center [711, 58] width 32 height 8
click at [839, 58] on p "Details" at bounding box center [852, 58] width 28 height 8
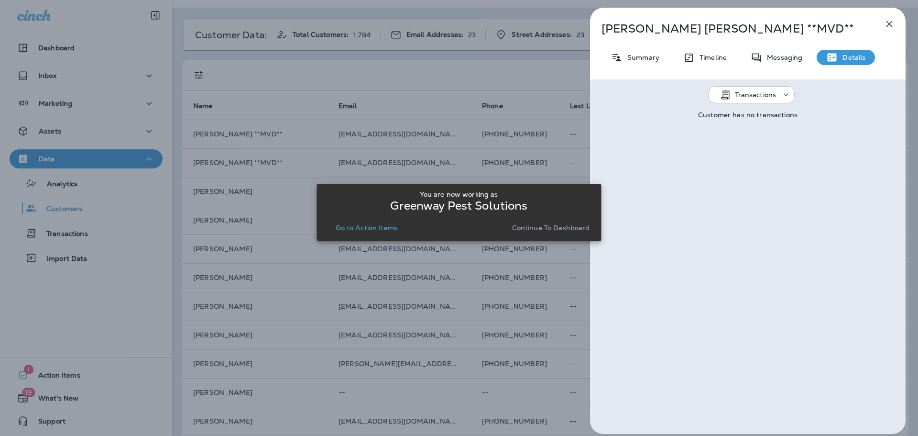
click at [782, 93] on icon at bounding box center [787, 95] width 10 height 10
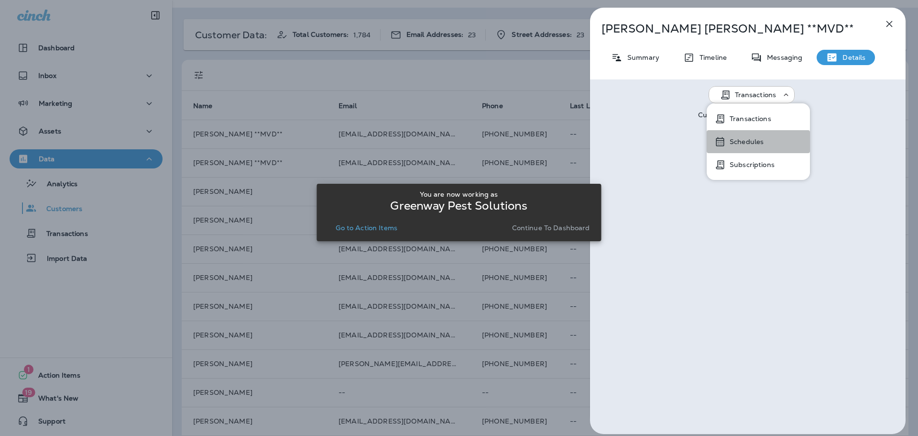
click at [765, 142] on button "Schedules" at bounding box center [758, 141] width 103 height 23
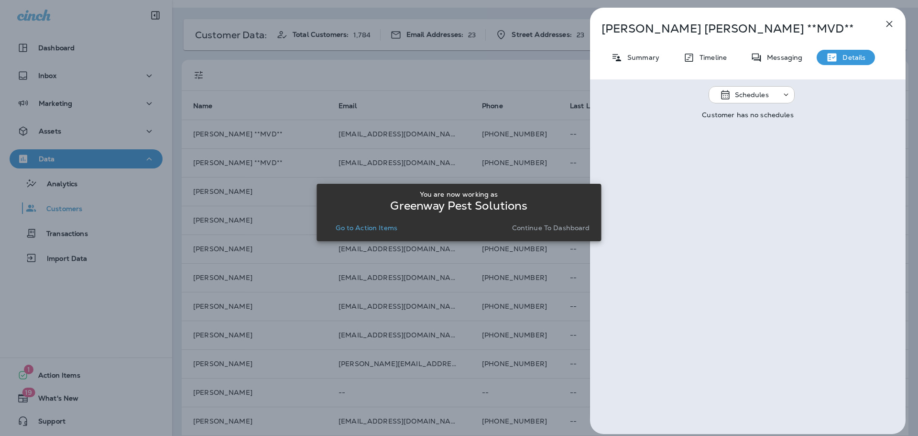
click at [143, 321] on div "[PERSON_NAME] **MVD** Summary Timeline Messaging Details Schedules Customer has…" at bounding box center [459, 218] width 918 height 436
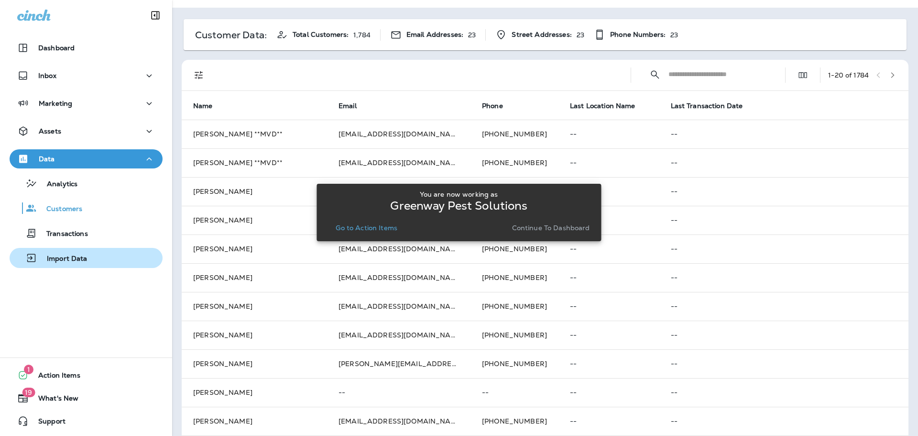
click at [89, 260] on div "Import Data" at bounding box center [85, 258] width 145 height 14
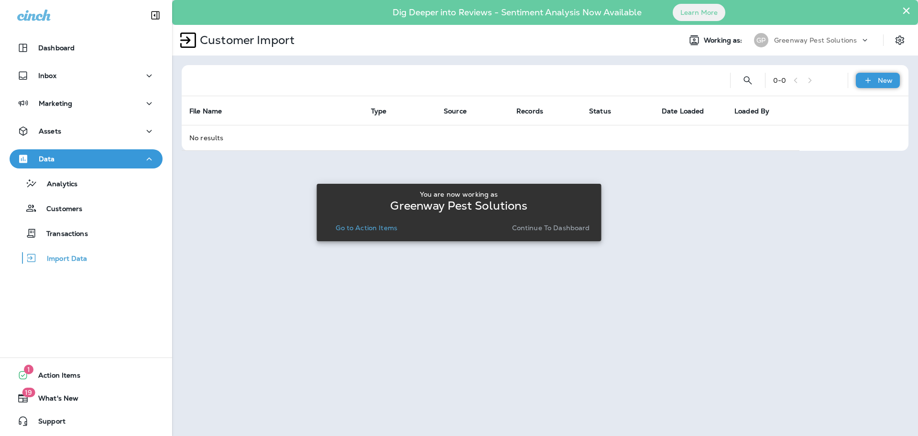
click at [869, 73] on div "New" at bounding box center [878, 80] width 44 height 15
click at [866, 108] on p "Customer list" at bounding box center [849, 106] width 44 height 8
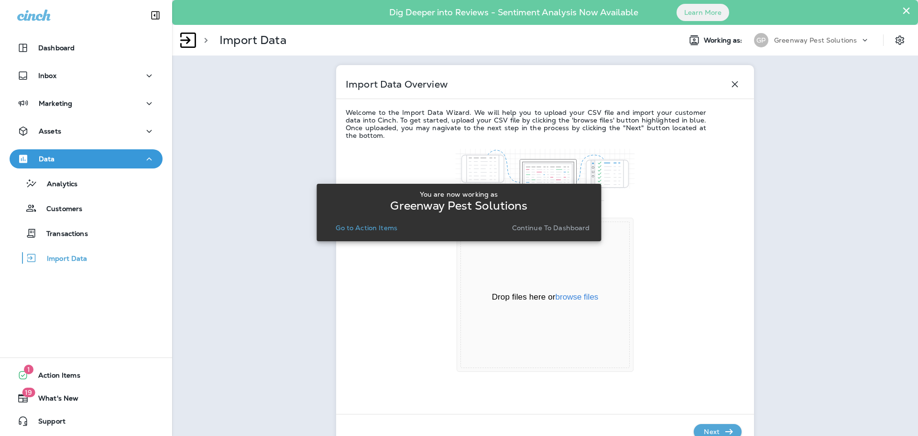
click at [587, 301] on div "You are now working as Greenway Pest Solutions Go to Action Items Continue to D…" at bounding box center [459, 212] width 285 height 424
click at [590, 299] on div "You are now working as Greenway Pest Solutions Go to Action Items Continue to D…" at bounding box center [459, 212] width 285 height 424
click at [568, 291] on div "You are now working as Greenway Pest Solutions Go to Action Items Continue to D…" at bounding box center [459, 212] width 285 height 424
click at [728, 435] on icon "button" at bounding box center [729, 431] width 11 height 11
click at [728, 428] on icon "button" at bounding box center [729, 431] width 11 height 11
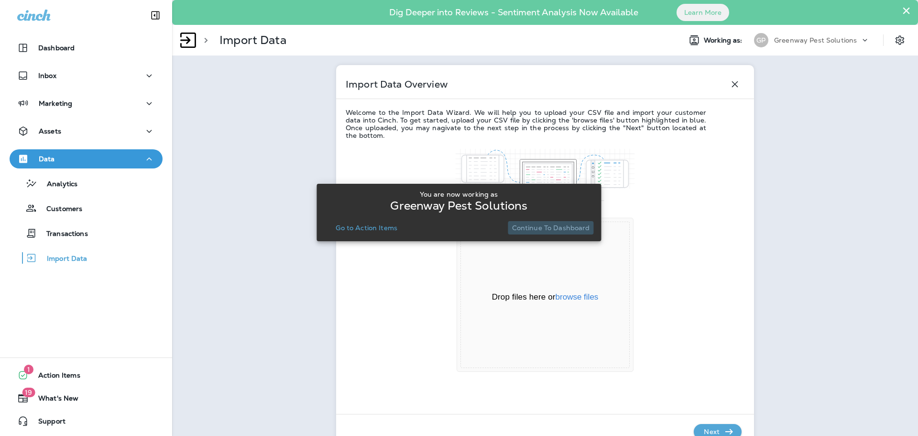
click at [588, 225] on p "Continue to Dashboard" at bounding box center [551, 228] width 78 height 8
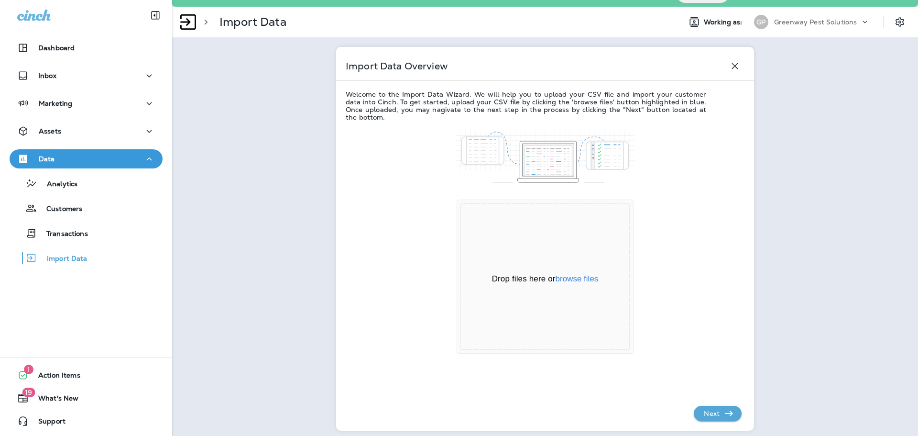
scroll to position [27, 0]
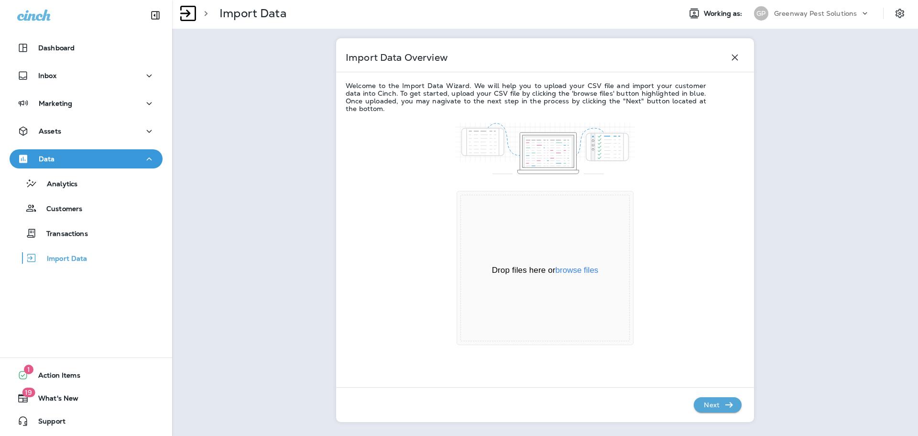
click at [724, 402] on icon "button" at bounding box center [729, 404] width 11 height 11
click at [63, 133] on div "Assets" at bounding box center [86, 131] width 138 height 12
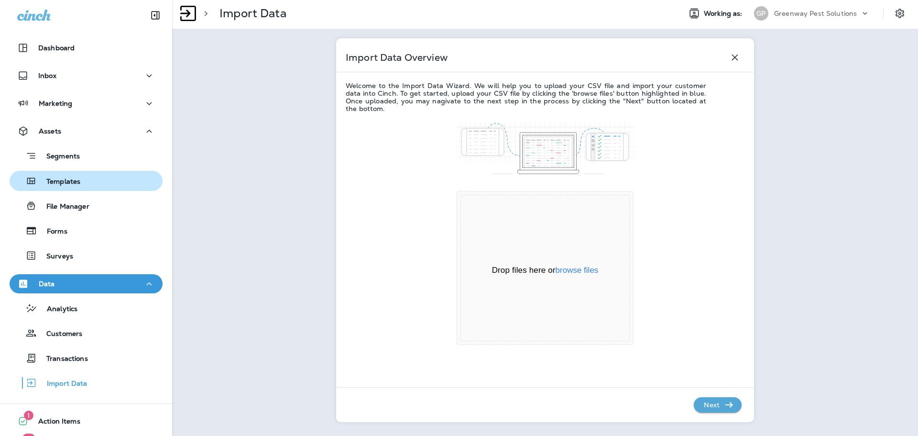
click at [51, 179] on p "Templates" at bounding box center [59, 181] width 44 height 9
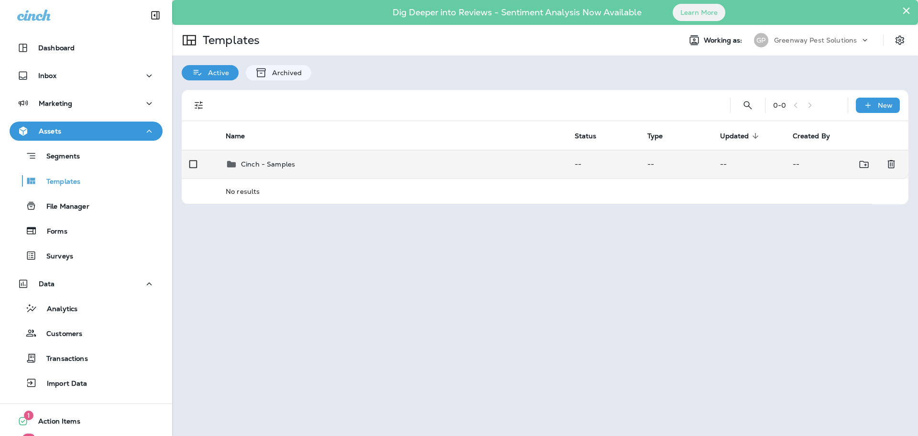
click at [288, 164] on p "Cinch - Samples" at bounding box center [268, 164] width 54 height 8
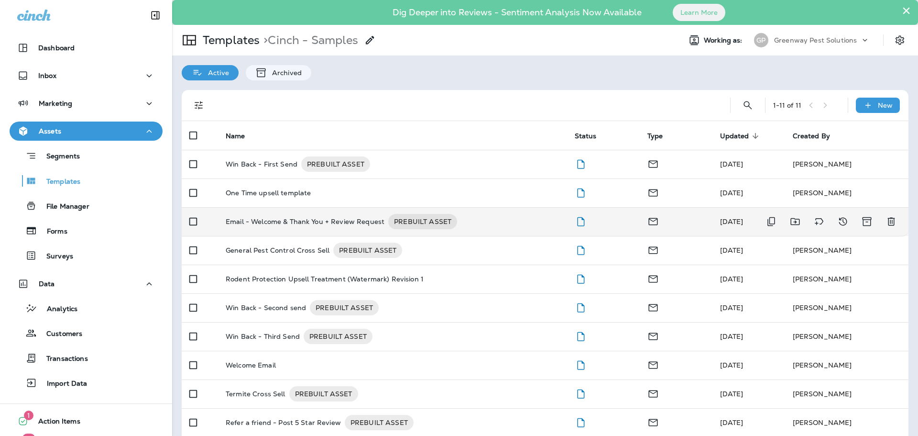
click at [298, 221] on p "Email - Welcome & Thank You + Review Request" at bounding box center [305, 221] width 159 height 15
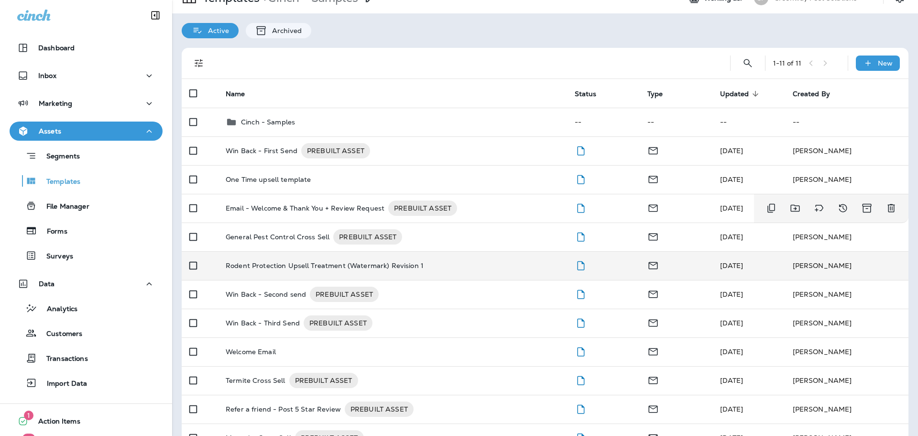
scroll to position [68, 0]
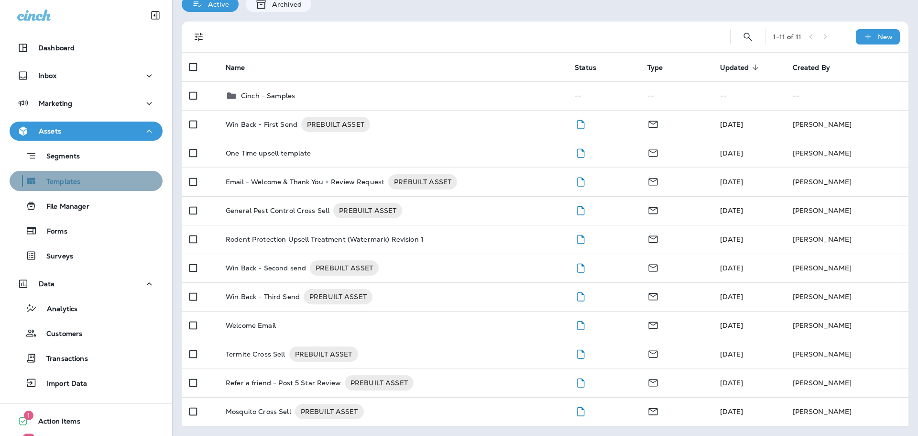
click at [95, 184] on div "Templates" at bounding box center [85, 181] width 145 height 14
click at [70, 185] on p "Templates" at bounding box center [59, 181] width 44 height 9
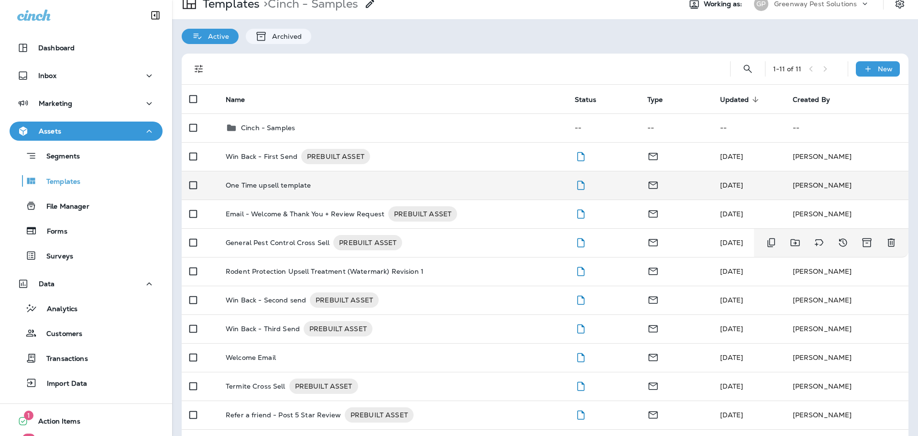
scroll to position [0, 0]
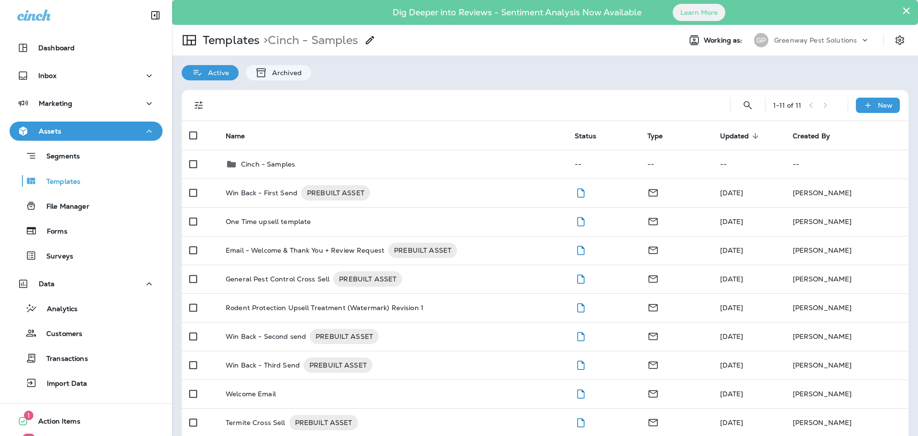
click at [861, 94] on div "1 - 11 of 11 New" at bounding box center [547, 105] width 716 height 31
click at [868, 103] on div "New" at bounding box center [878, 105] width 44 height 15
click at [288, 165] on div at bounding box center [459, 218] width 918 height 436
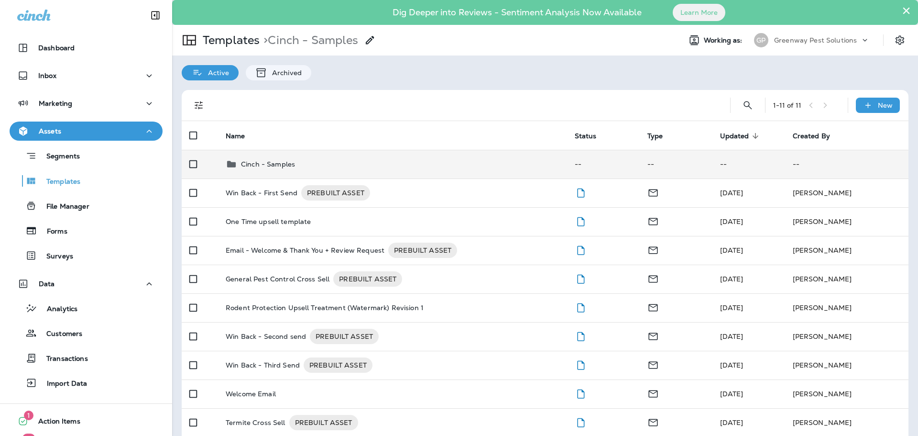
click at [278, 162] on p "Cinch - Samples" at bounding box center [268, 164] width 54 height 8
click at [265, 164] on p "Cinch - Samples" at bounding box center [268, 164] width 54 height 8
click at [279, 162] on p "Cinch - Samples" at bounding box center [268, 164] width 54 height 8
click at [239, 160] on div "Cinch - Samples" at bounding box center [393, 163] width 334 height 11
click at [229, 162] on icon at bounding box center [231, 164] width 9 height 6
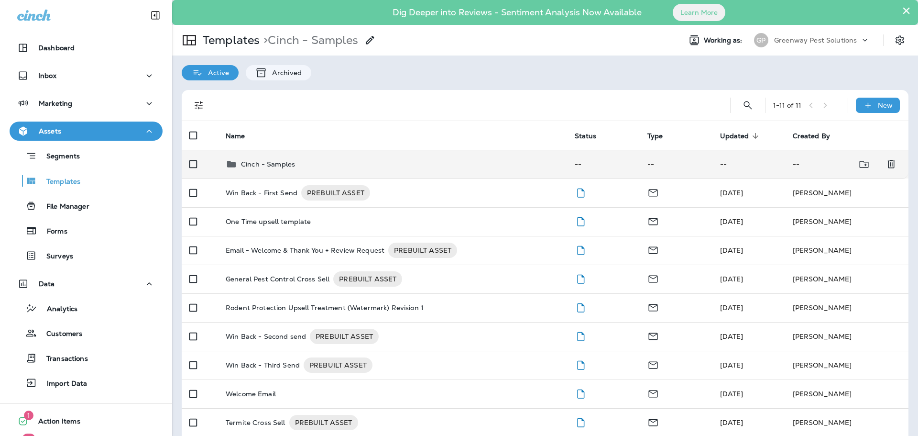
click at [229, 162] on icon at bounding box center [231, 164] width 9 height 6
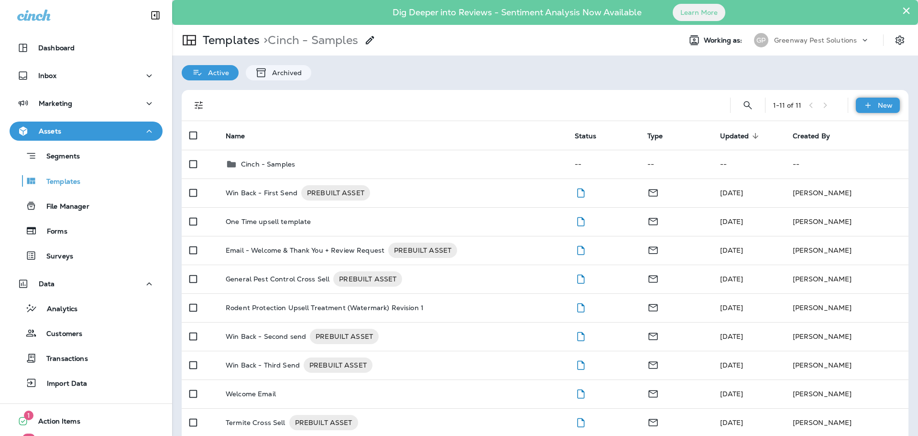
click at [882, 106] on p "New" at bounding box center [885, 105] width 15 height 8
